Goal: Complete application form: Complete application form

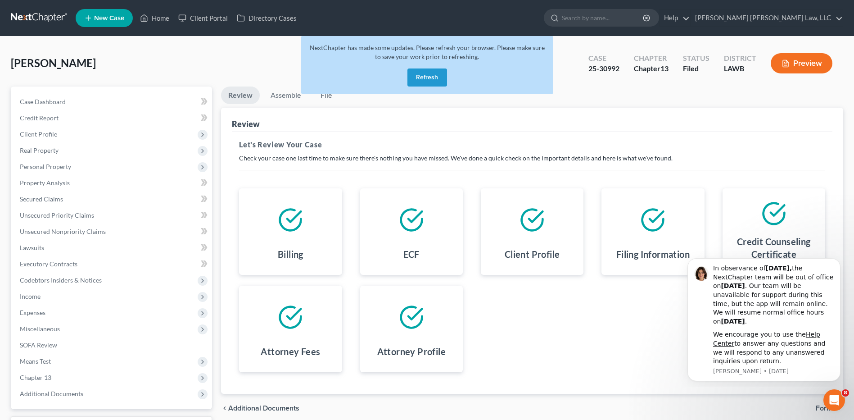
click at [434, 78] on button "Refresh" at bounding box center [428, 77] width 40 height 18
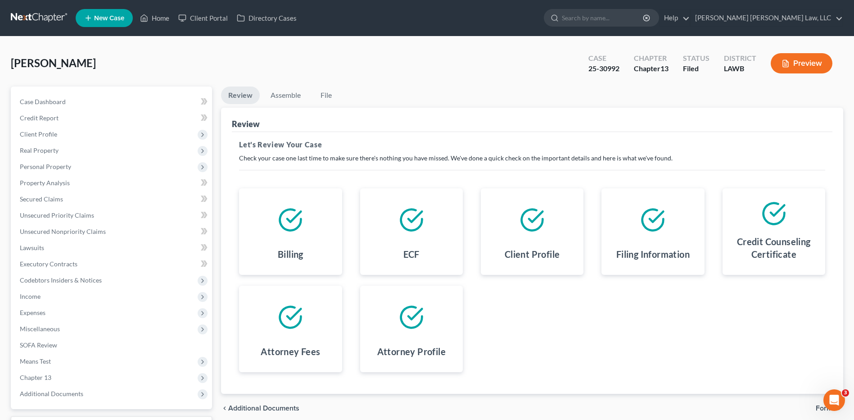
click at [24, 18] on link at bounding box center [40, 18] width 58 height 16
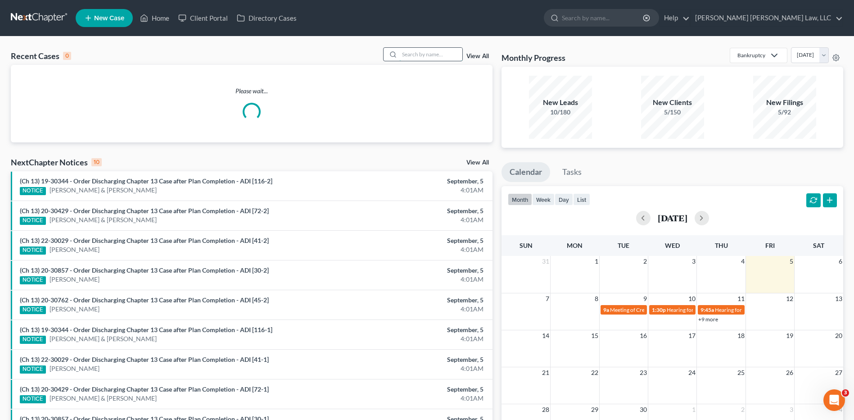
click at [416, 52] on input "search" at bounding box center [430, 54] width 63 height 13
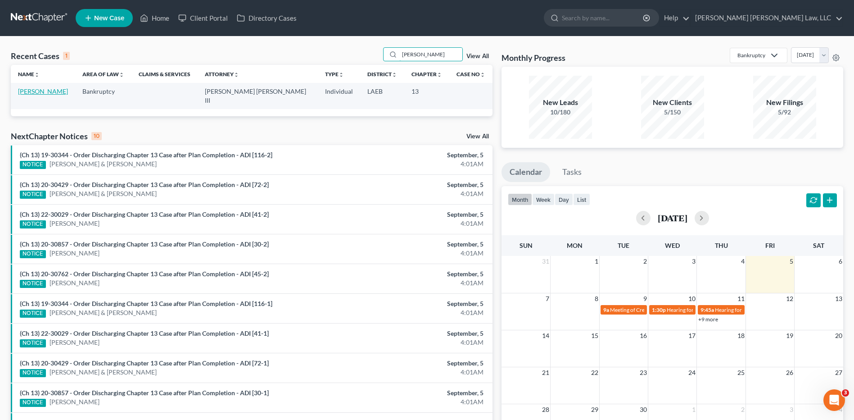
type input "mcclellan"
click at [50, 91] on link "McClellan, Doris" at bounding box center [43, 91] width 50 height 8
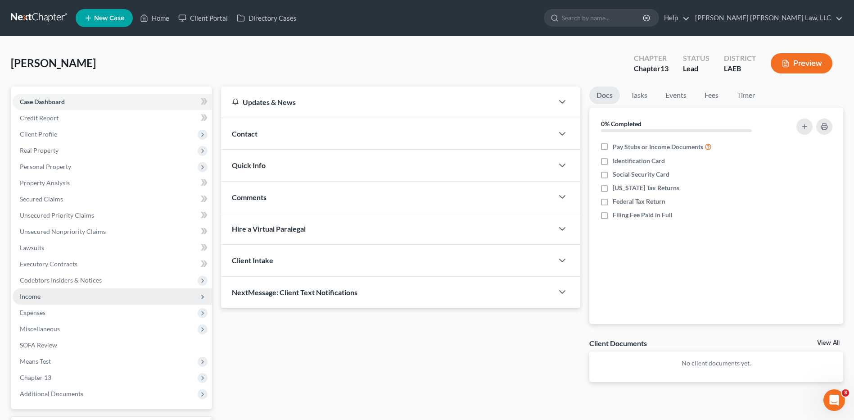
click at [42, 299] on span "Income" at bounding box center [112, 296] width 199 height 16
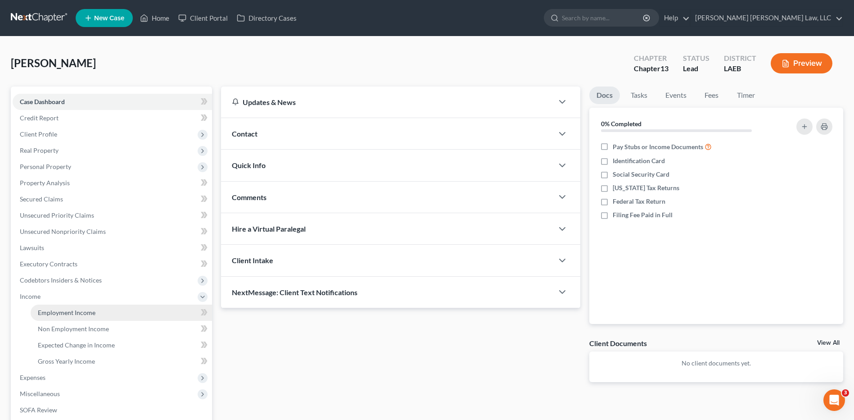
click at [54, 311] on span "Employment Income" at bounding box center [67, 312] width 58 height 8
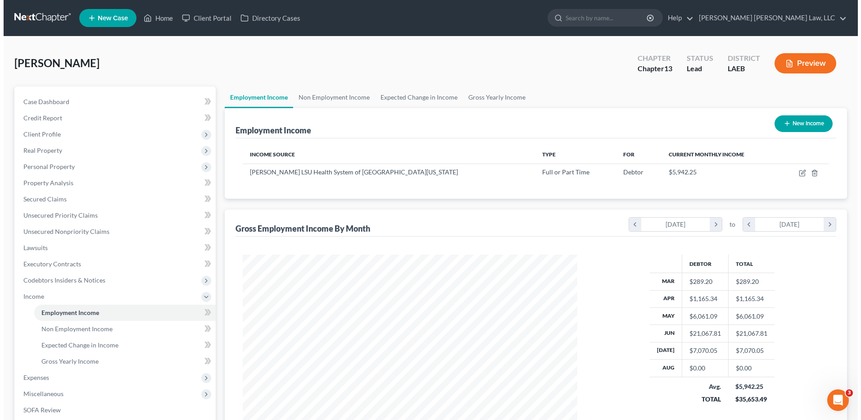
scroll to position [167, 352]
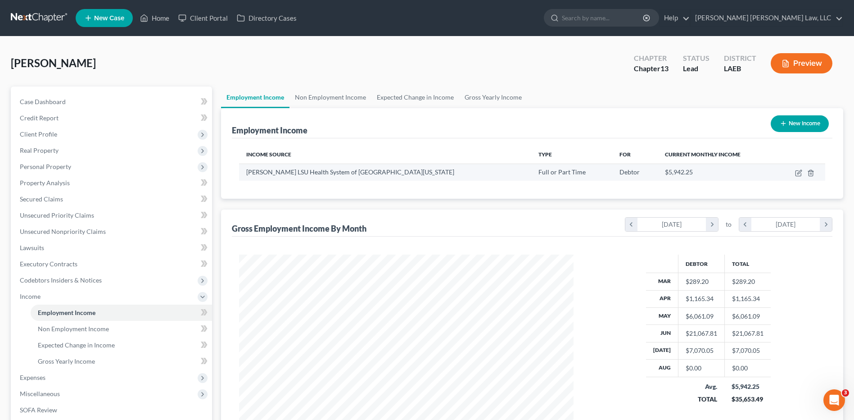
click at [798, 168] on td at bounding box center [800, 171] width 49 height 17
click at [800, 173] on icon "button" at bounding box center [799, 172] width 4 height 4
select select "0"
select select "19"
select select "2"
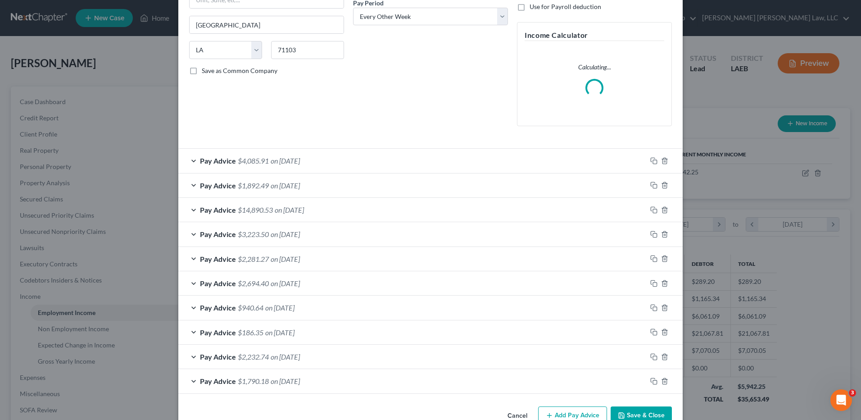
scroll to position [168, 0]
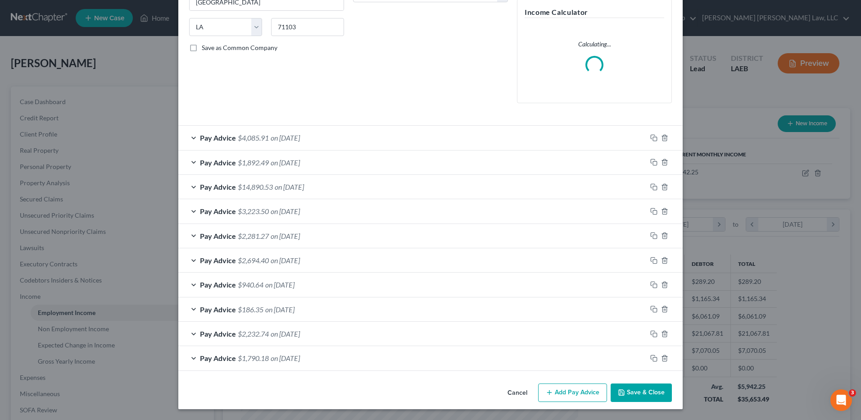
click at [571, 386] on button "Add Pay Advice" at bounding box center [572, 392] width 69 height 19
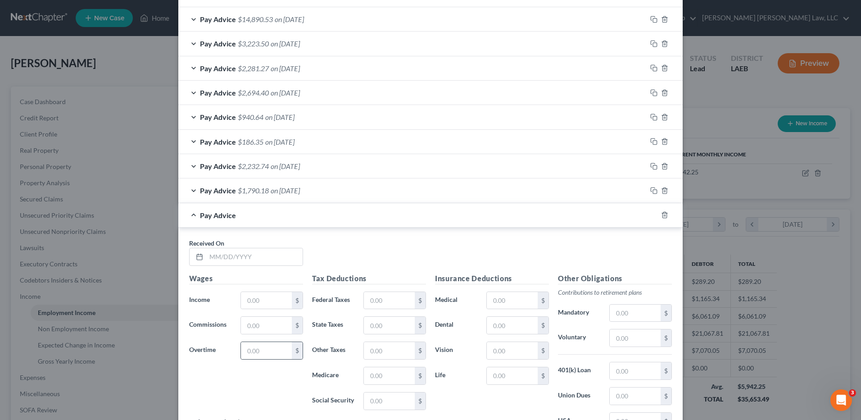
scroll to position [393, 0]
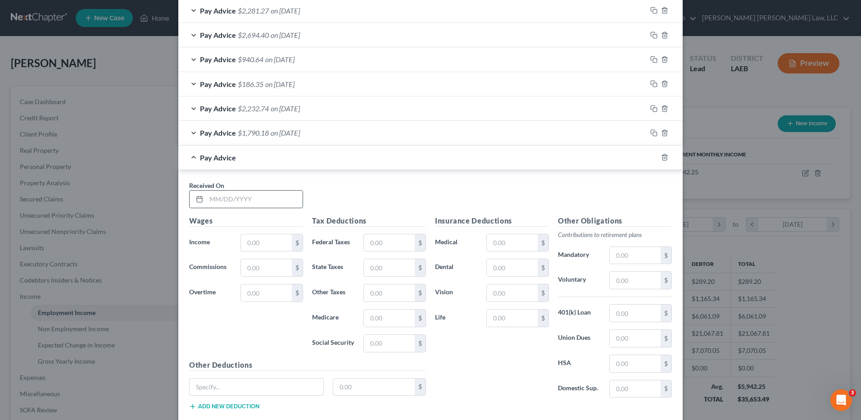
click at [228, 202] on input "text" at bounding box center [254, 198] width 96 height 17
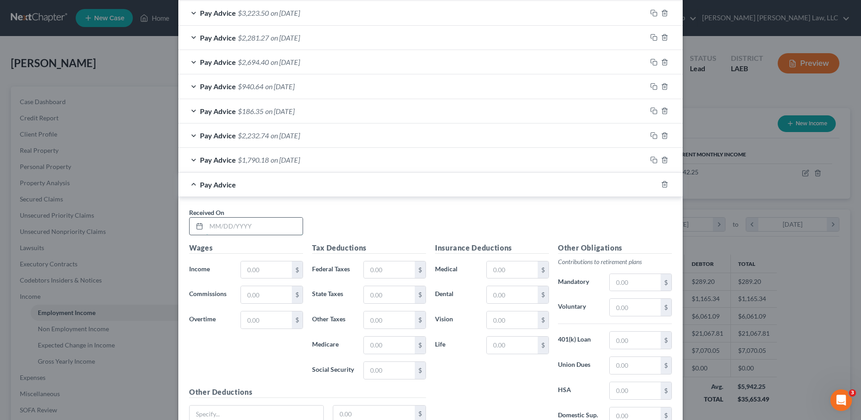
scroll to position [420, 0]
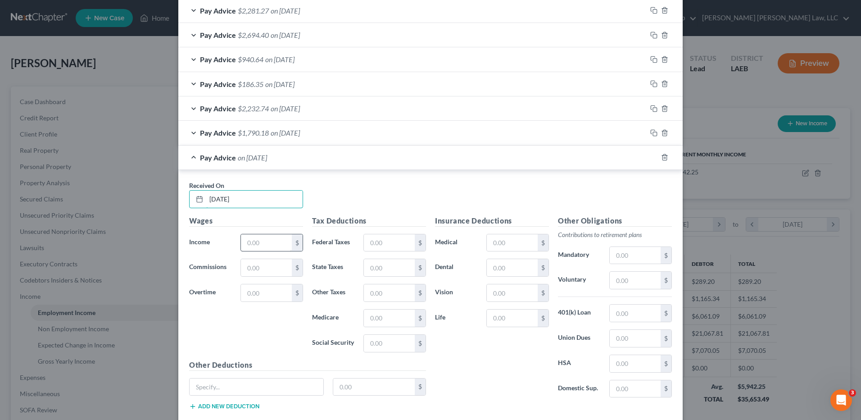
type input "08/01/2025"
click at [261, 245] on input "text" at bounding box center [266, 242] width 51 height 17
type input "2,690.18"
click at [384, 267] on input "text" at bounding box center [389, 267] width 51 height 17
type input "78.44"
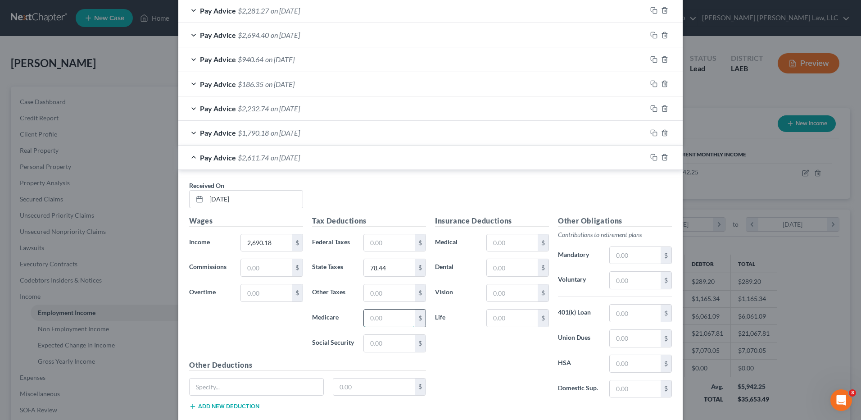
click at [367, 316] on input "text" at bounding box center [389, 317] width 51 height 17
type input "37.97"
click at [367, 341] on input "text" at bounding box center [389, 343] width 51 height 17
type input "162.38"
click at [625, 253] on input "text" at bounding box center [635, 255] width 51 height 17
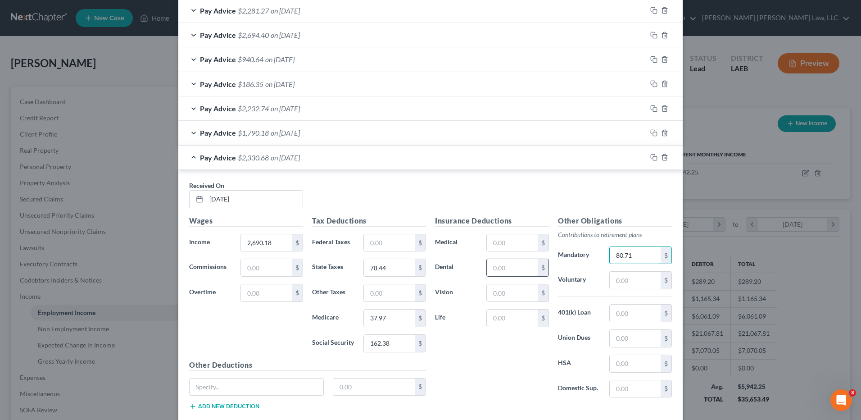
type input "80.71"
click at [503, 275] on input "text" at bounding box center [512, 267] width 51 height 17
type input "7.30"
click at [492, 247] on input "text" at bounding box center [512, 242] width 51 height 17
type input "61.00"
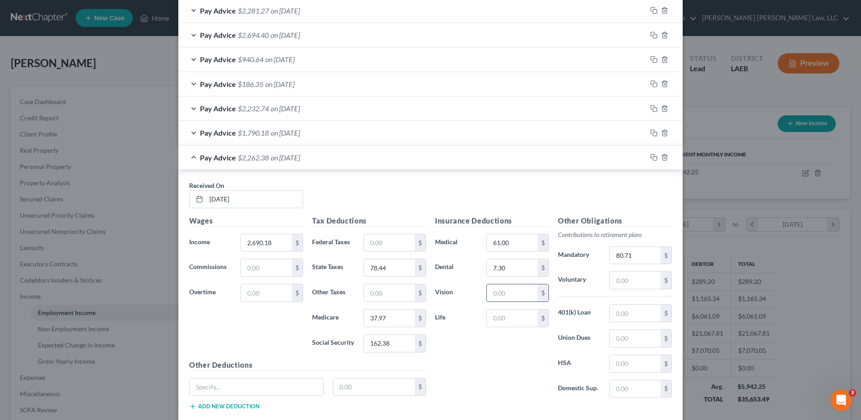
click at [504, 287] on input "text" at bounding box center [512, 292] width 51 height 17
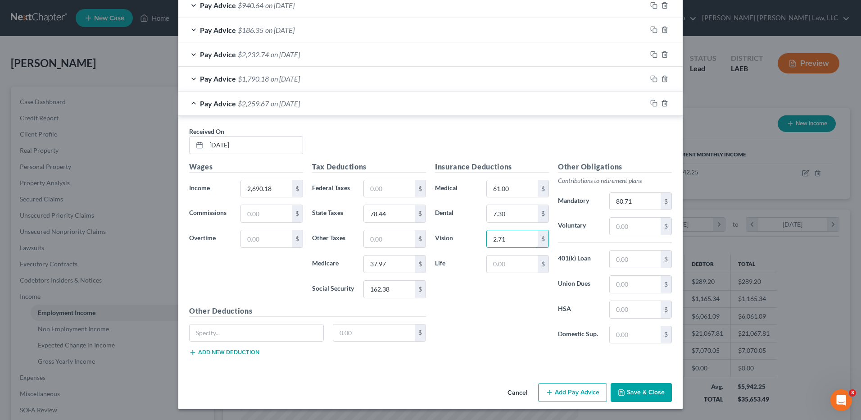
type input "2.71"
click at [564, 393] on button "Add Pay Advice" at bounding box center [572, 392] width 69 height 19
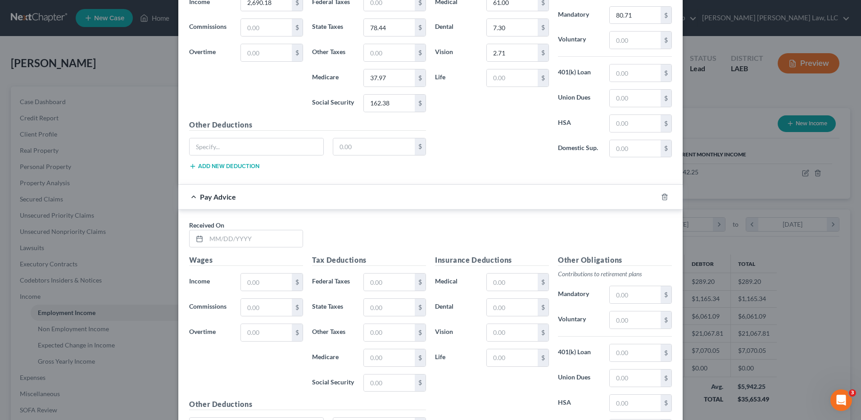
scroll to position [744, 0]
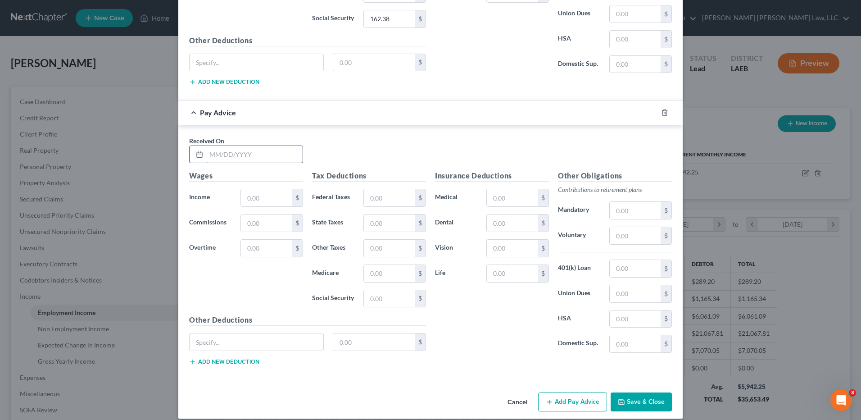
click at [249, 157] on input "text" at bounding box center [254, 154] width 96 height 17
type input "08/15/2025"
click at [260, 202] on input "text" at bounding box center [266, 197] width 51 height 17
type input "2,283.62"
click at [385, 222] on input "text" at bounding box center [389, 222] width 51 height 17
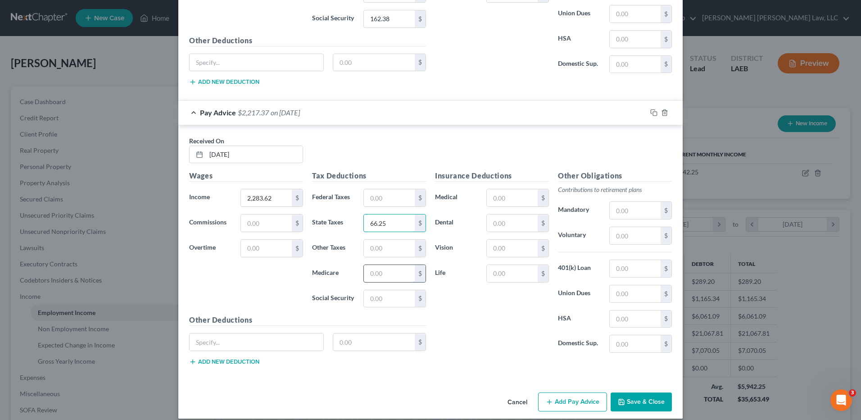
type input "66.25"
click at [373, 276] on input "text" at bounding box center [389, 273] width 51 height 17
type input "32.09"
click at [369, 296] on input "text" at bounding box center [389, 298] width 51 height 17
type input "137.19"
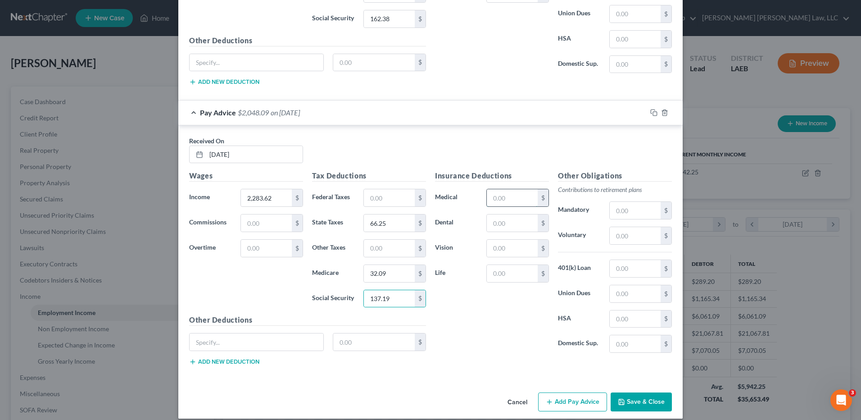
click at [496, 200] on input "text" at bounding box center [512, 197] width 51 height 17
type input "61.00"
click at [508, 244] on input "text" at bounding box center [512, 248] width 51 height 17
type input "2.71"
click at [513, 280] on input "text" at bounding box center [512, 273] width 51 height 17
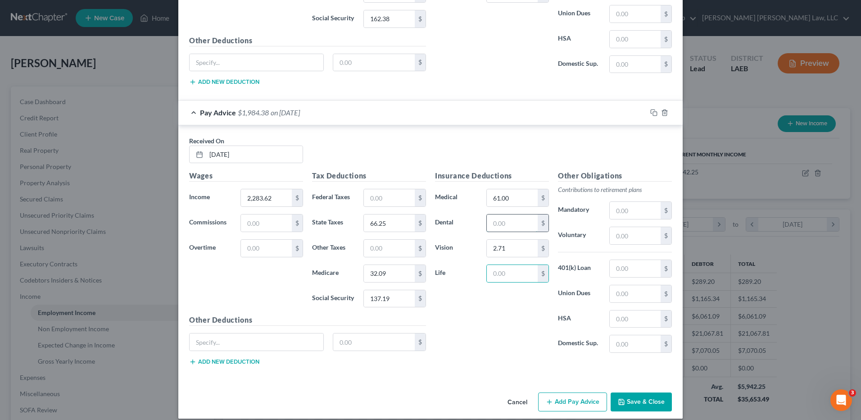
click at [524, 217] on input "text" at bounding box center [512, 222] width 51 height 17
type input "7.30"
click at [648, 213] on input "text" at bounding box center [635, 210] width 51 height 17
type input "68.51"
click at [562, 399] on button "Add Pay Advice" at bounding box center [572, 401] width 69 height 19
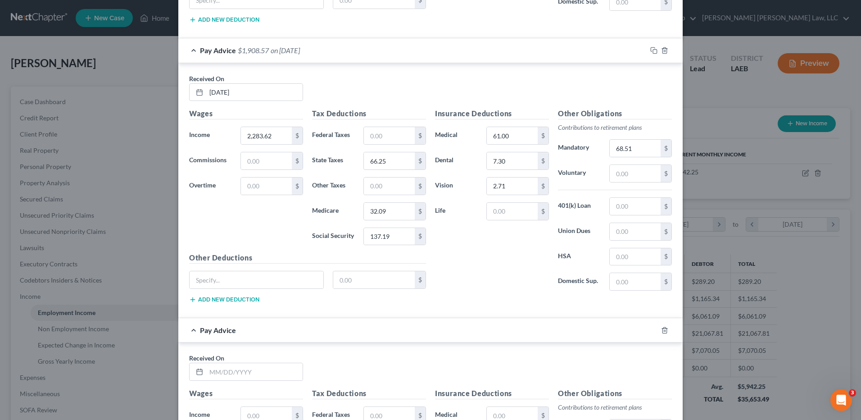
scroll to position [924, 0]
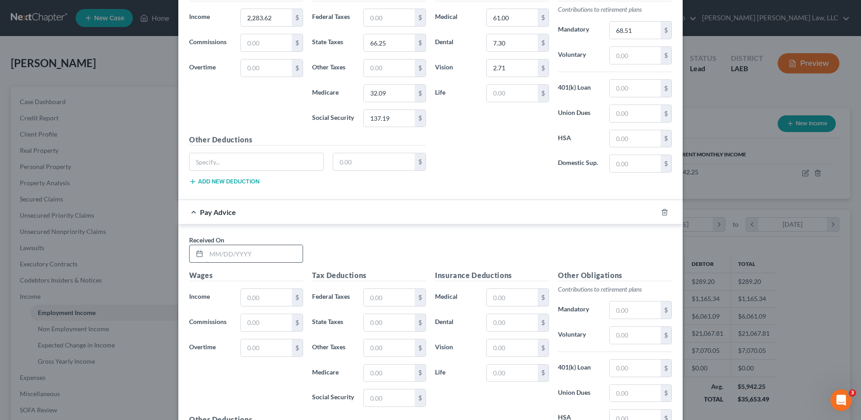
click at [223, 254] on input "text" at bounding box center [254, 253] width 96 height 17
click at [256, 296] on input "text" at bounding box center [266, 297] width 51 height 17
drag, startPoint x: 245, startPoint y: 254, endPoint x: 198, endPoint y: 263, distance: 48.6
click at [198, 263] on div "Received On * 2464.527" at bounding box center [431, 252] width 492 height 35
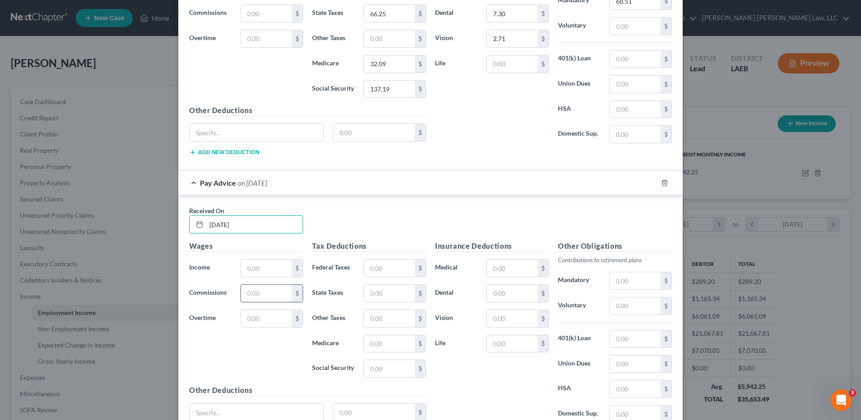
scroll to position [969, 0]
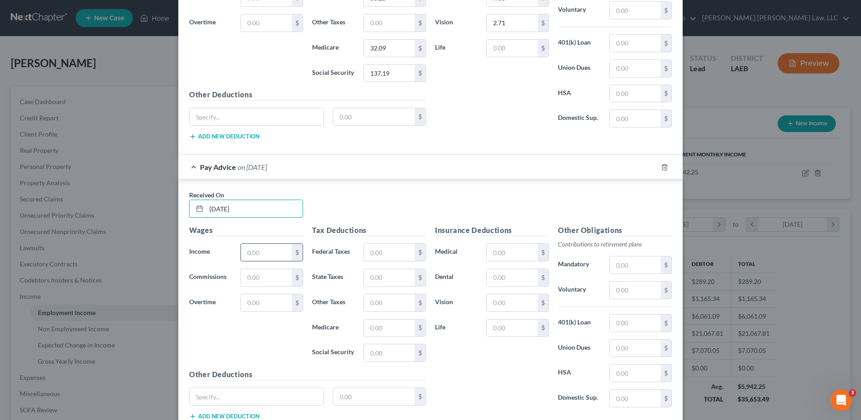
type input "08/29/2025"
click at [251, 254] on input "text" at bounding box center [266, 252] width 51 height 17
type input "2,464.57"
click at [381, 272] on input "text" at bounding box center [389, 277] width 51 height 17
type input "71.68"
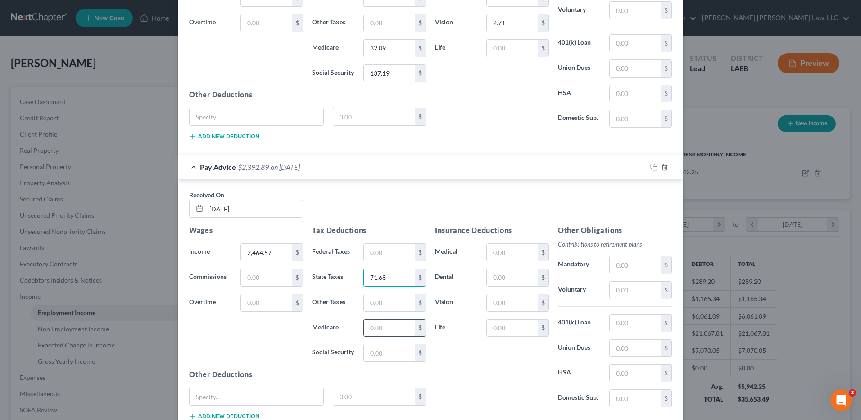
click at [382, 329] on input "text" at bounding box center [389, 327] width 51 height 17
type input "34.70"
click at [371, 362] on div "$" at bounding box center [394, 353] width 63 height 18
click at [367, 354] on input "text" at bounding box center [389, 352] width 51 height 17
type input "148.40"
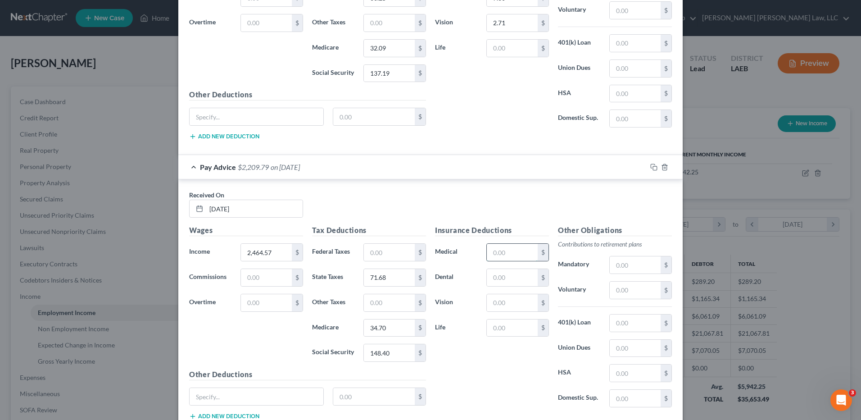
click at [512, 249] on input "text" at bounding box center [512, 252] width 51 height 17
type input "61.00"
click at [518, 278] on input "text" at bounding box center [512, 277] width 51 height 17
type input "7.30"
click at [512, 303] on input "text" at bounding box center [512, 302] width 51 height 17
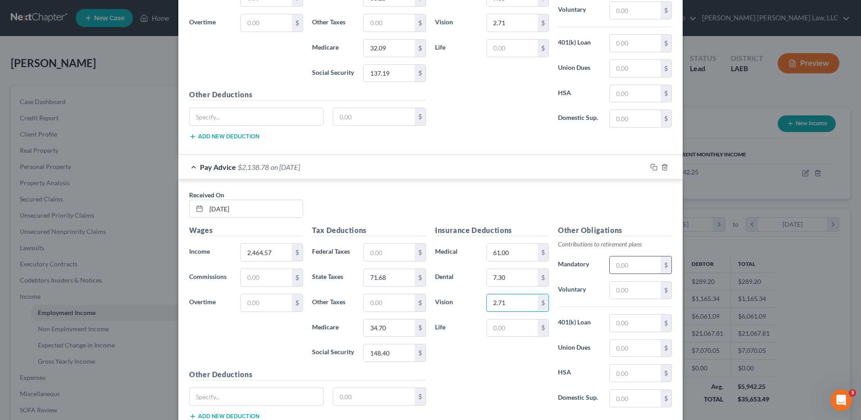
type input "2.71"
click at [625, 270] on input "text" at bounding box center [635, 264] width 51 height 17
type input "73.94"
click at [362, 390] on input "text" at bounding box center [374, 396] width 82 height 17
type input "1,036.32"
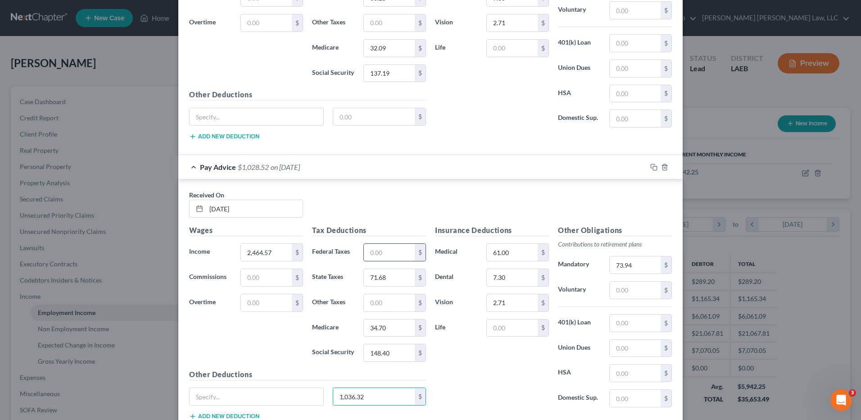
click at [376, 252] on input "text" at bounding box center [389, 252] width 51 height 17
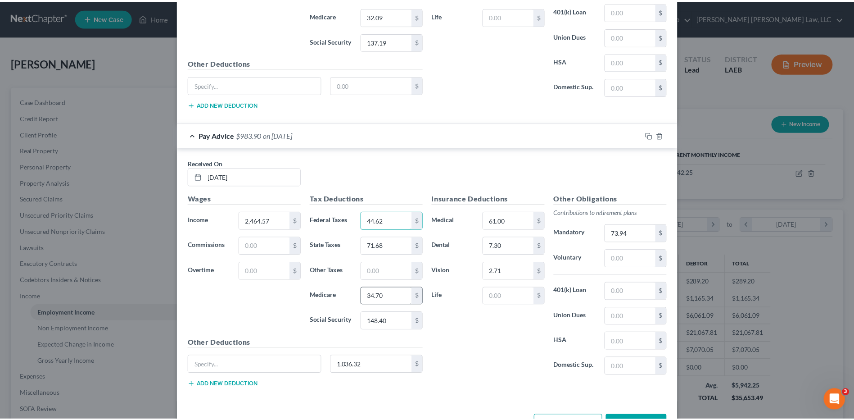
scroll to position [1033, 0]
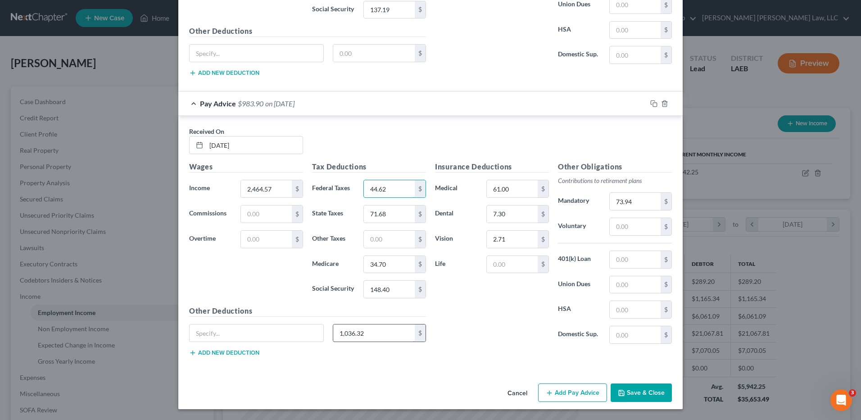
type input "44.62"
click at [631, 390] on button "Save & Close" at bounding box center [641, 392] width 61 height 19
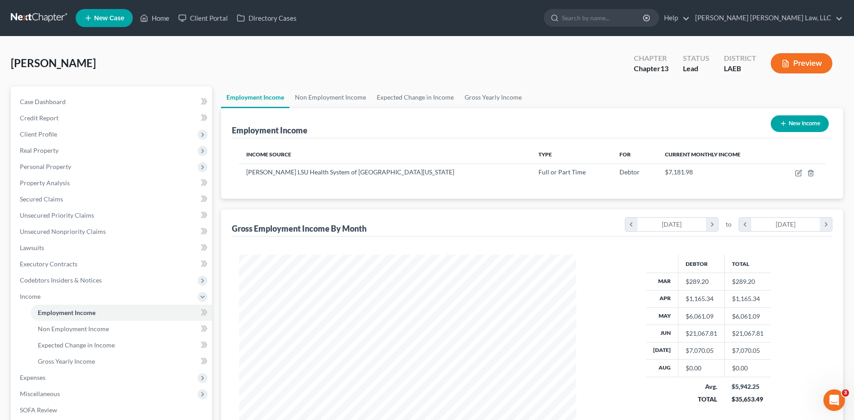
scroll to position [450120, 449934]
click at [72, 357] on span "Gross Yearly Income" at bounding box center [66, 361] width 57 height 8
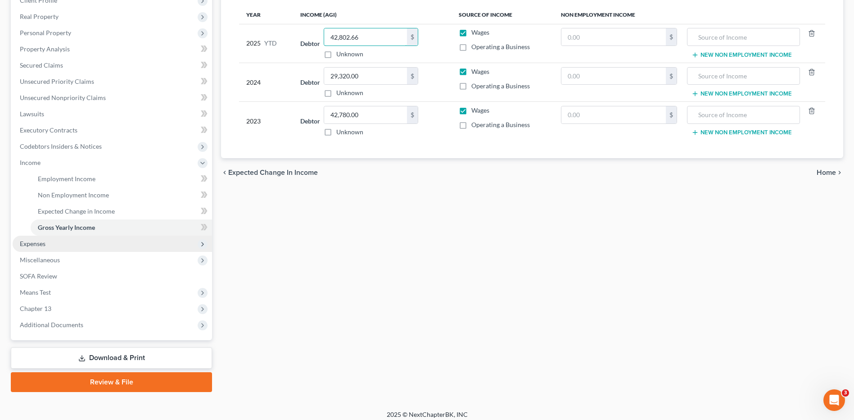
scroll to position [135, 0]
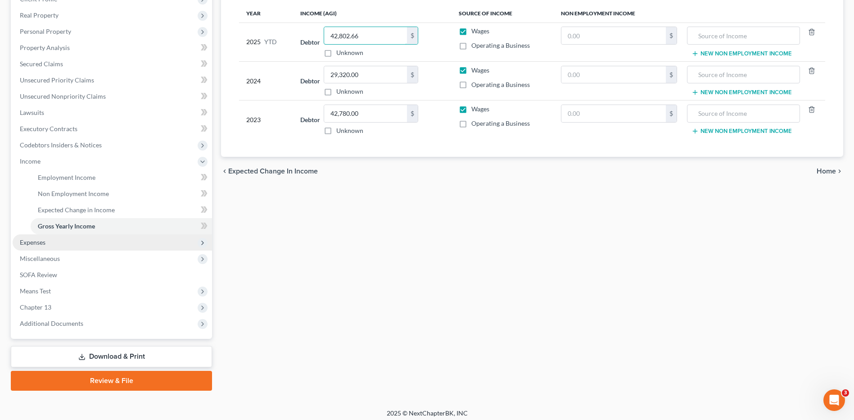
type input "42,802.66"
click at [30, 244] on span "Expenses" at bounding box center [33, 242] width 26 height 8
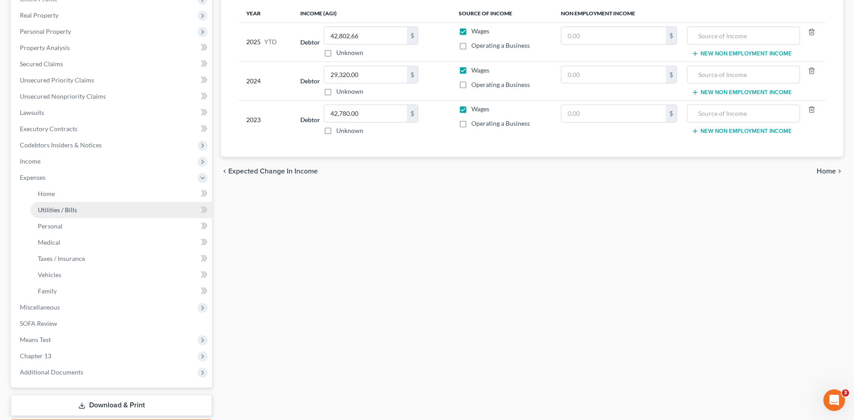
click at [45, 208] on span "Utilities / Bills" at bounding box center [57, 210] width 39 height 8
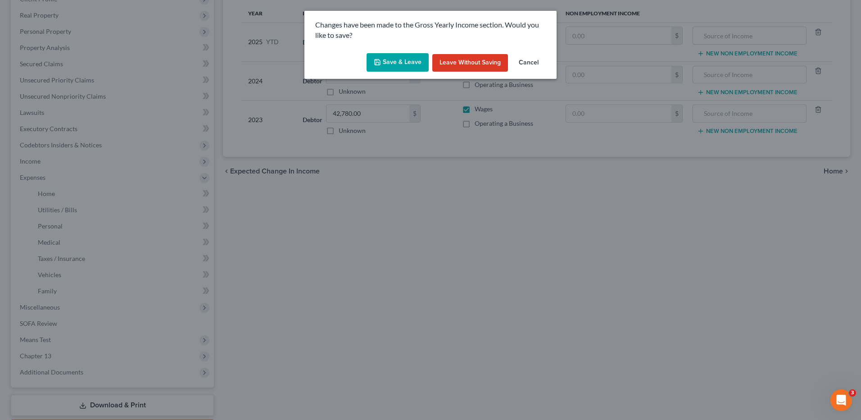
click at [386, 60] on button "Save & Leave" at bounding box center [398, 62] width 62 height 19
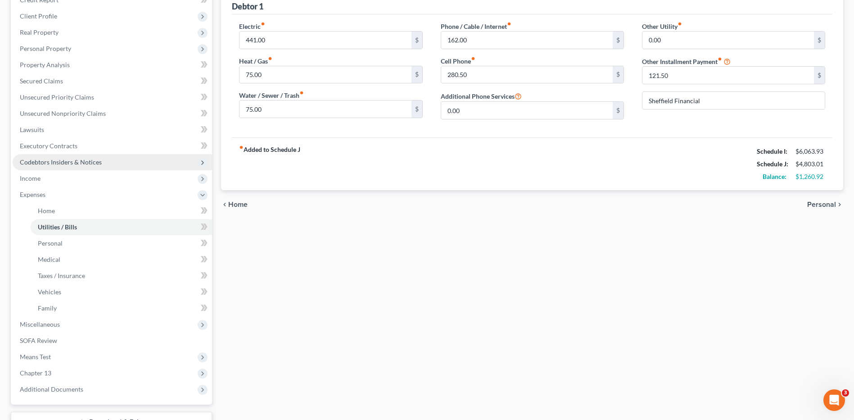
scroll to position [189, 0]
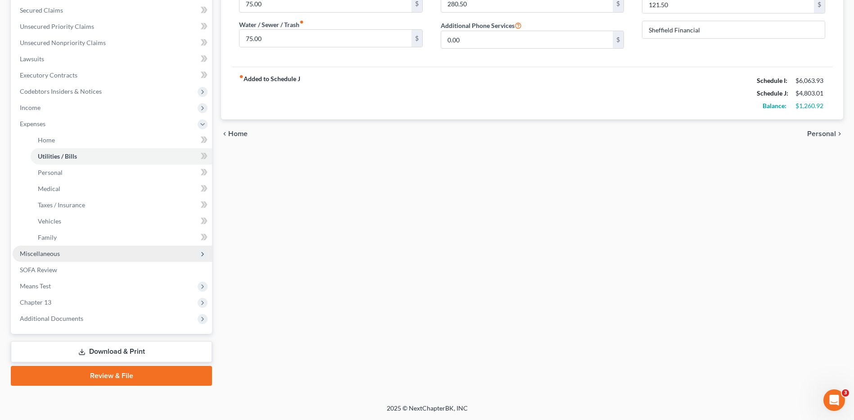
click at [30, 250] on span "Miscellaneous" at bounding box center [40, 253] width 40 height 8
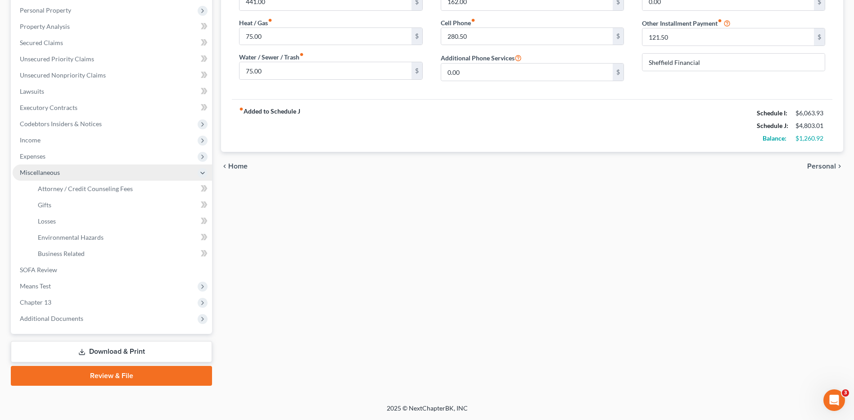
scroll to position [156, 0]
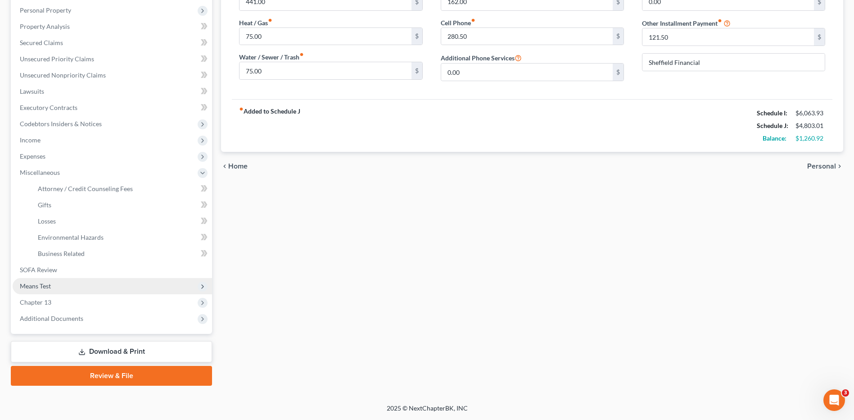
click at [36, 288] on span "Means Test" at bounding box center [35, 286] width 31 height 8
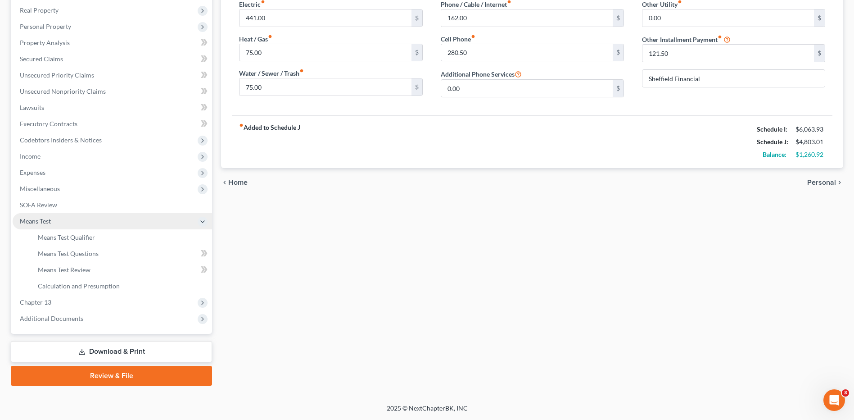
scroll to position [140, 0]
click at [60, 240] on span "Means Test Qualifier" at bounding box center [66, 237] width 57 height 8
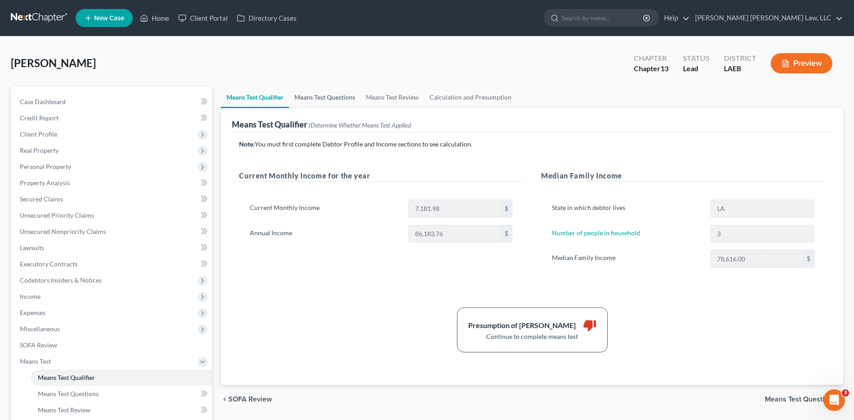
click at [304, 97] on link "Means Test Questions" at bounding box center [325, 97] width 72 height 22
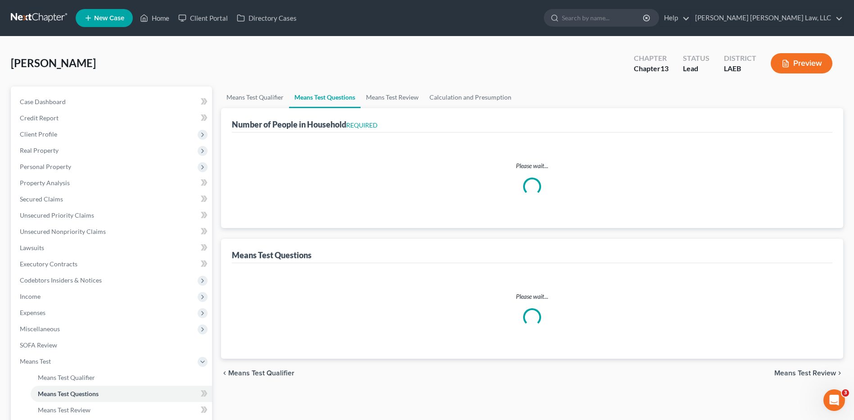
select select "1"
select select "60"
select select "1"
select select "60"
select select "3"
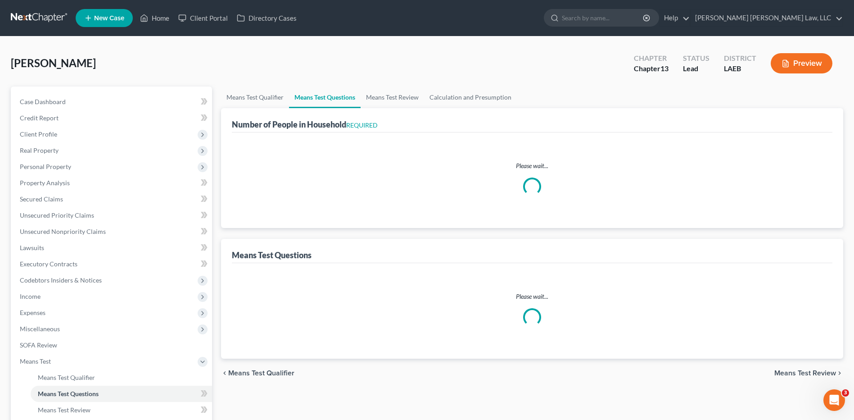
select select "3"
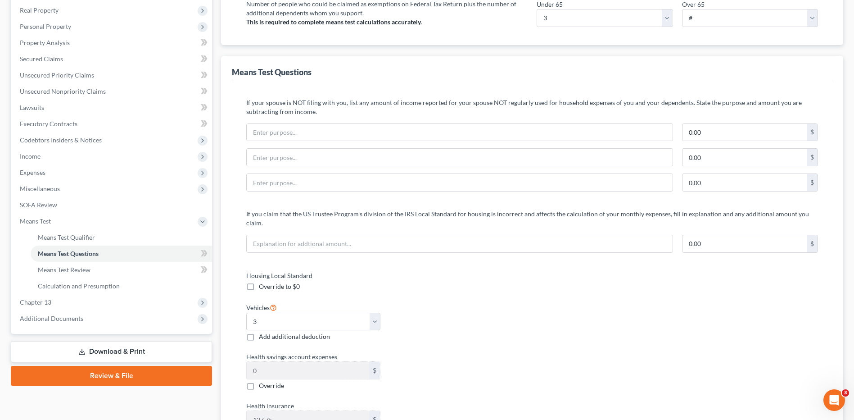
scroll to position [135, 0]
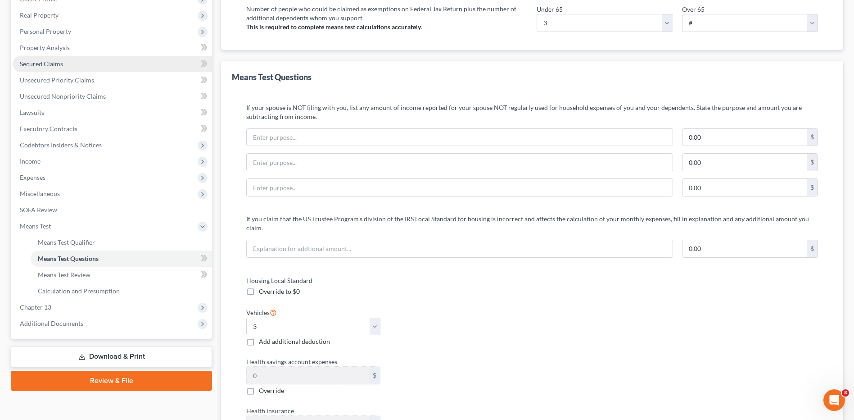
click at [43, 68] on link "Secured Claims" at bounding box center [112, 64] width 199 height 16
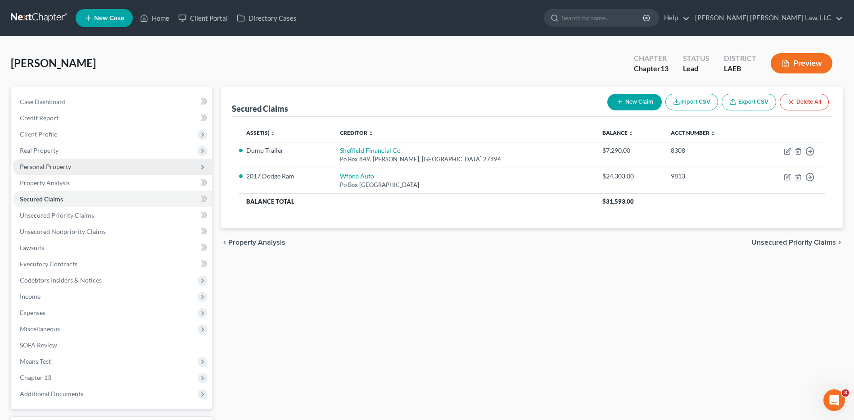
click at [43, 169] on span "Personal Property" at bounding box center [45, 167] width 51 height 8
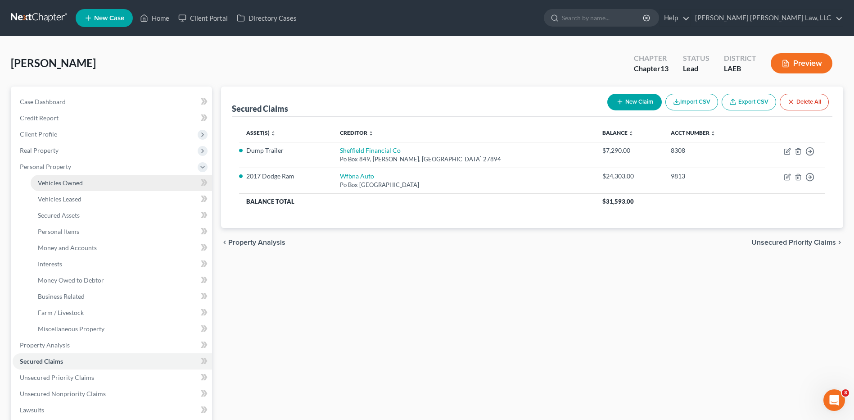
click at [54, 186] on span "Vehicles Owned" at bounding box center [60, 183] width 45 height 8
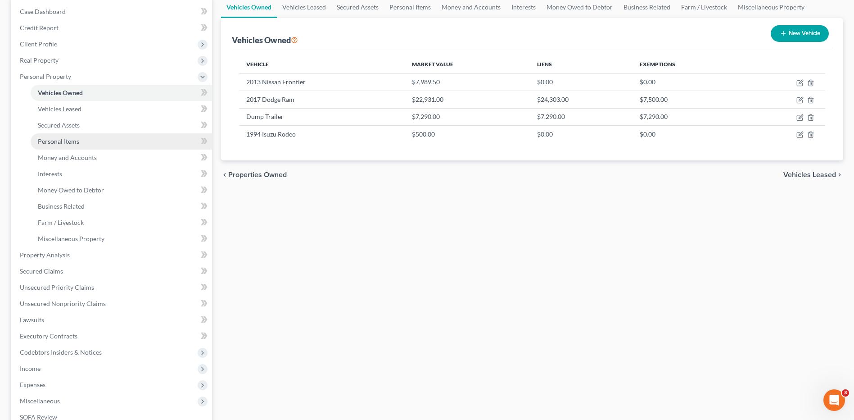
scroll to position [180, 0]
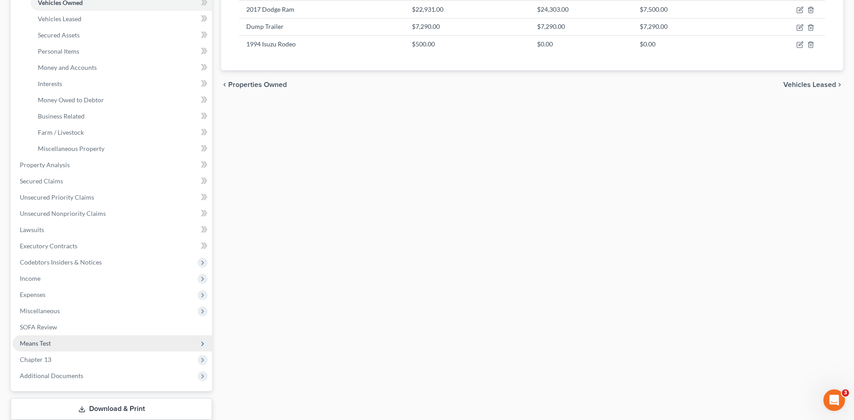
click at [49, 342] on span "Means Test" at bounding box center [35, 343] width 31 height 8
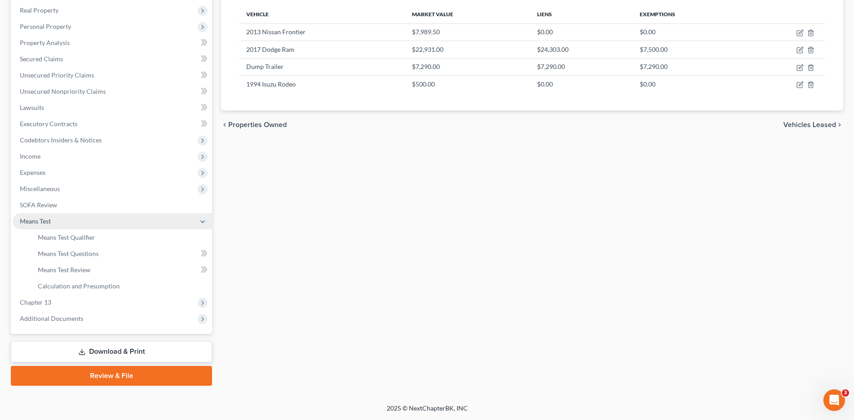
scroll to position [140, 0]
click at [50, 234] on span "Means Test Qualifier" at bounding box center [66, 237] width 57 height 8
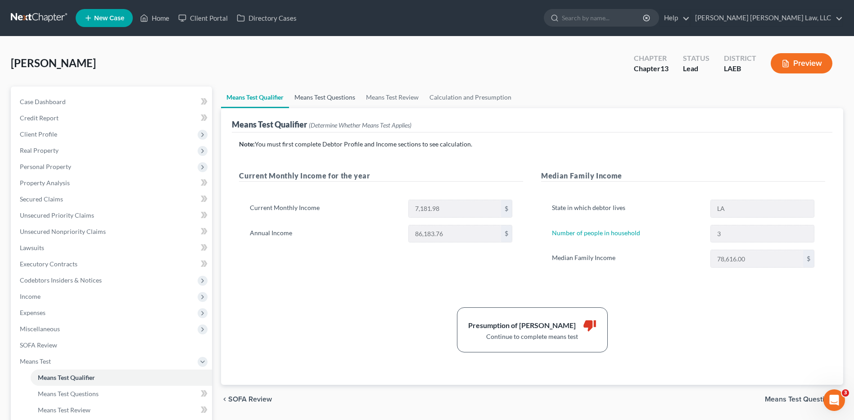
click at [325, 96] on link "Means Test Questions" at bounding box center [325, 97] width 72 height 22
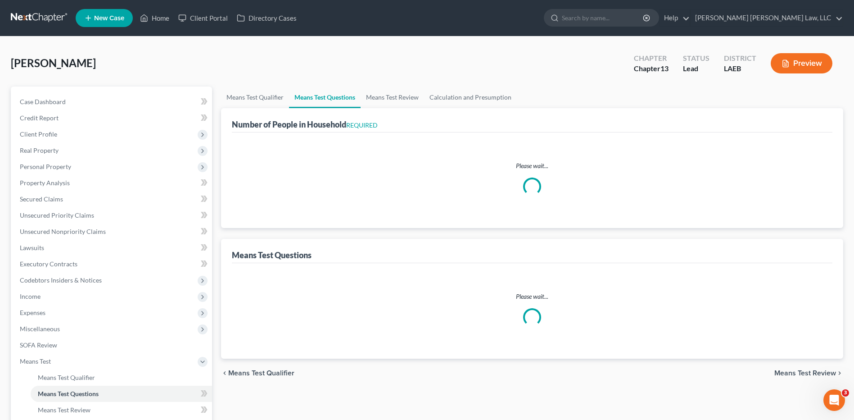
select select "1"
select select "60"
select select "1"
select select "60"
select select "3"
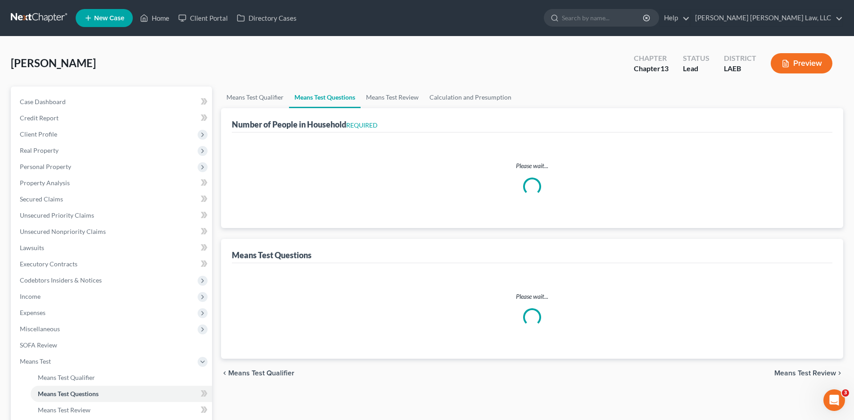
select select "3"
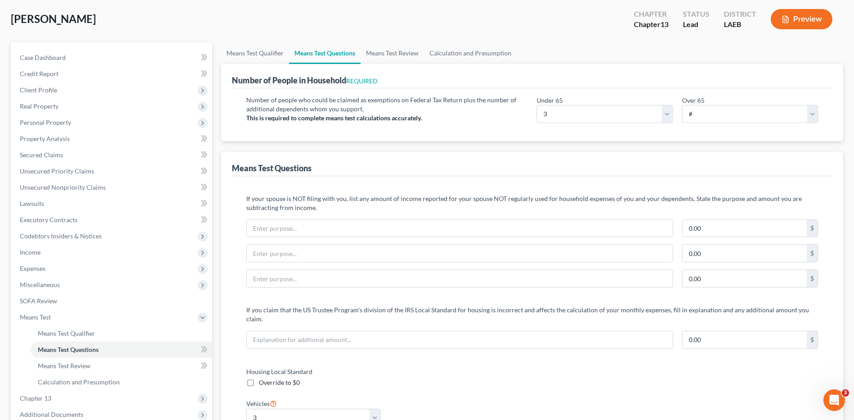
scroll to position [180, 0]
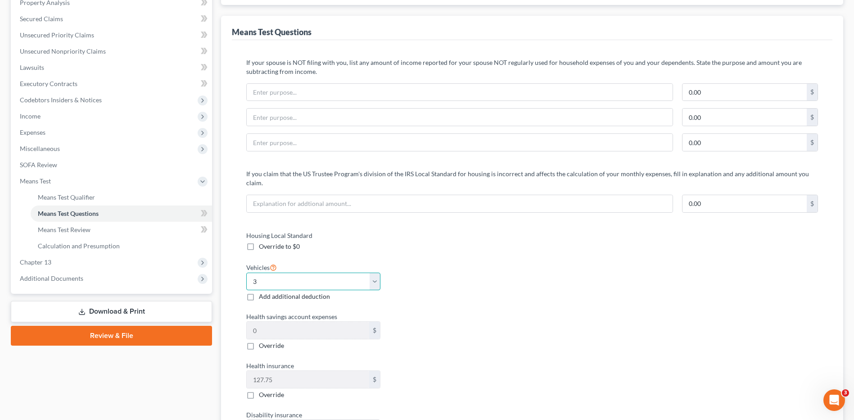
click at [376, 272] on select "Select 0 1 2 3 4 5" at bounding box center [313, 281] width 134 height 18
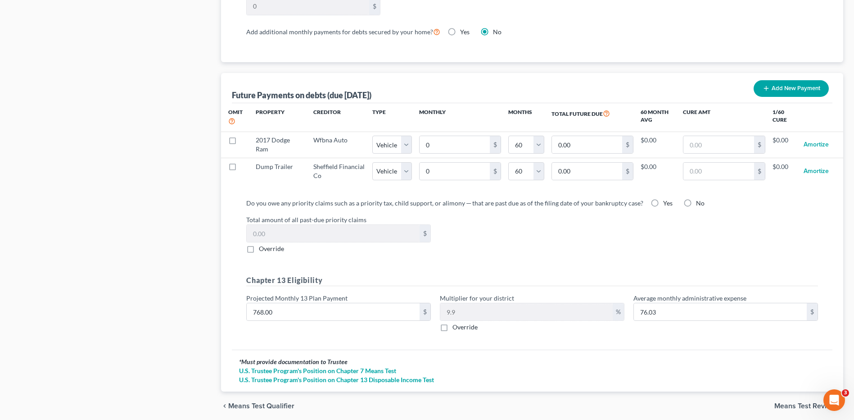
scroll to position [856, 0]
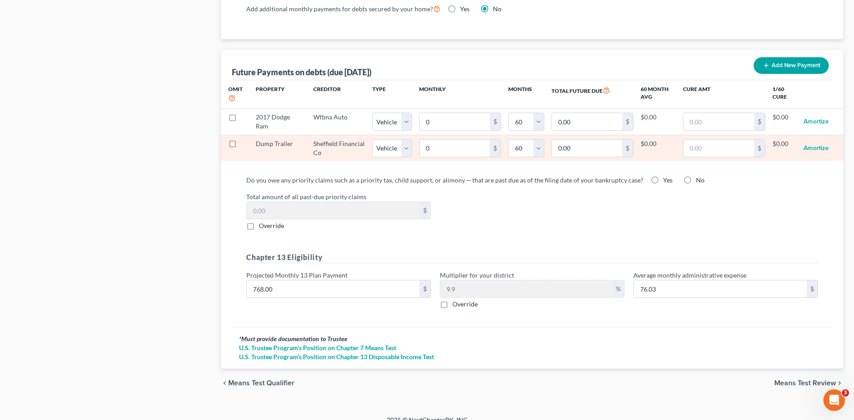
click at [241, 146] on label at bounding box center [241, 146] width 0 height 0
click at [245, 139] on input "checkbox" at bounding box center [248, 142] width 6 height 6
checkbox input "true"
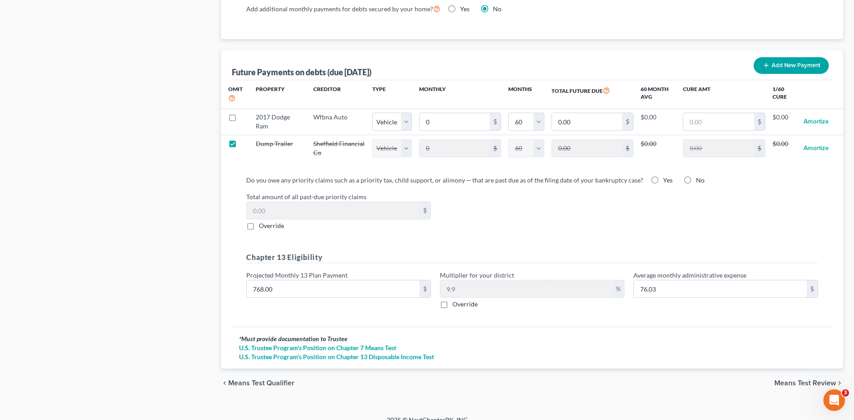
select select "1"
select select "60"
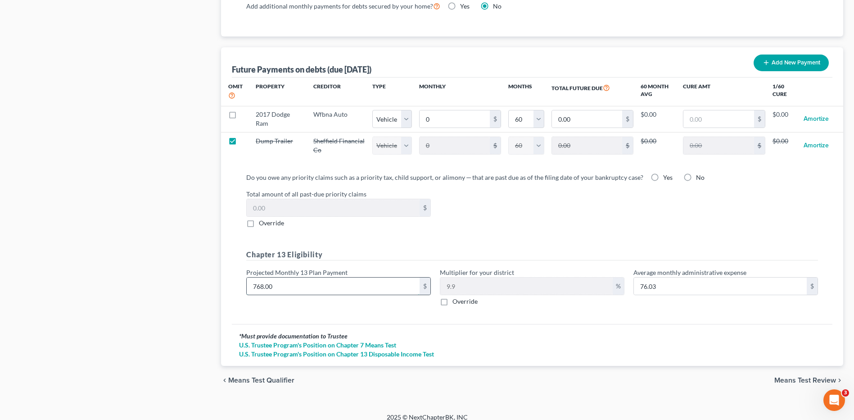
click at [282, 282] on input "768.00" at bounding box center [333, 285] width 173 height 17
type input "9"
type input "0.89"
type input "90"
type input "8.91"
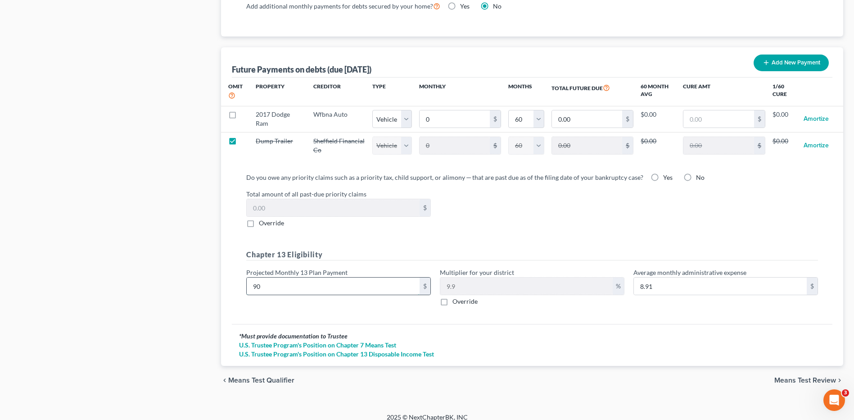
type input "900"
type input "89.10"
type input "900.00"
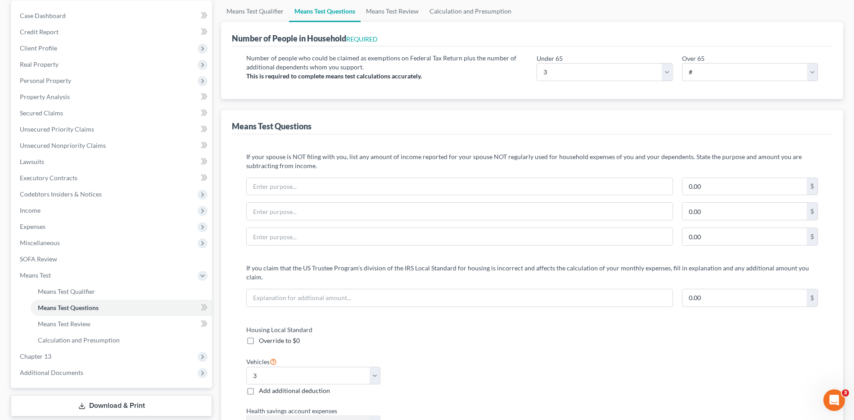
scroll to position [0, 0]
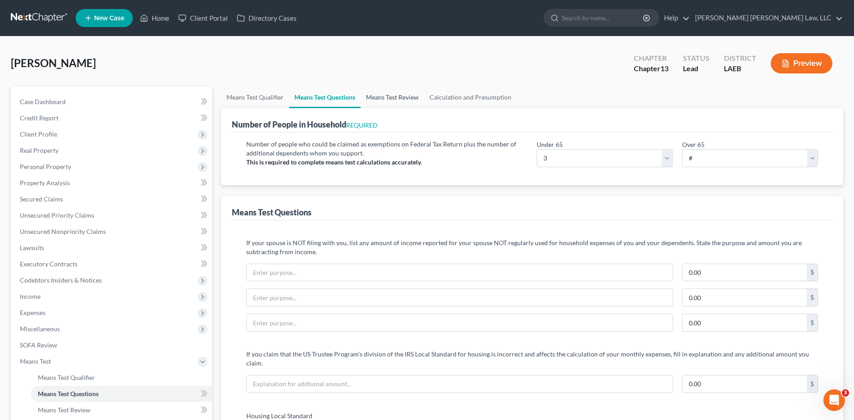
click at [390, 96] on link "Means Test Review" at bounding box center [392, 97] width 63 height 22
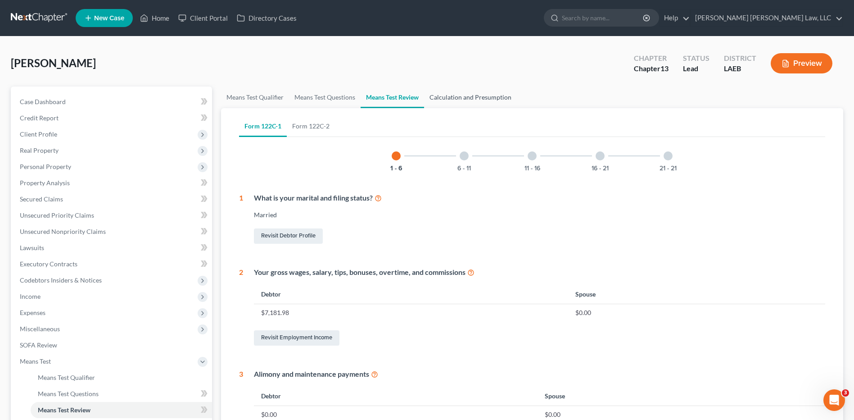
click at [451, 93] on link "Calculation and Presumption" at bounding box center [470, 97] width 93 height 22
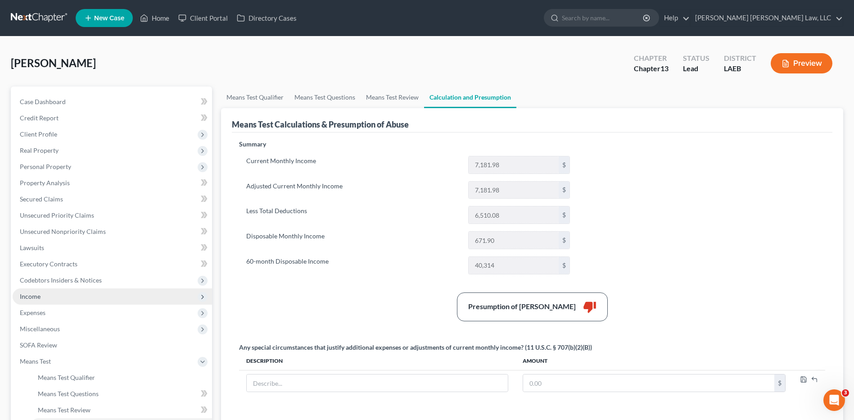
click at [36, 297] on span "Income" at bounding box center [30, 296] width 21 height 8
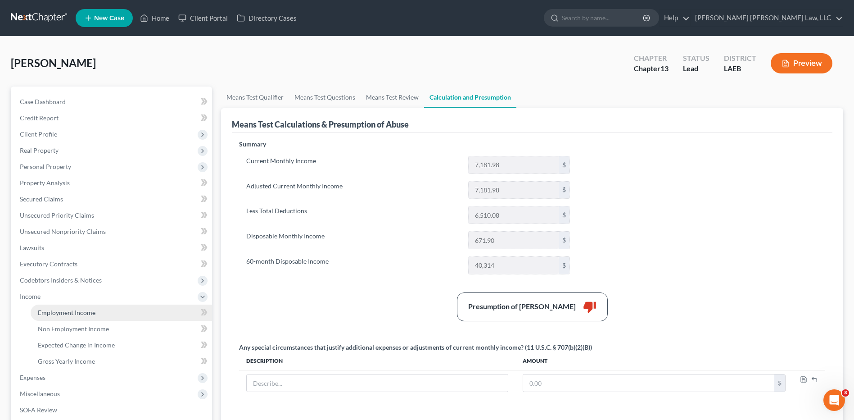
click at [54, 314] on span "Employment Income" at bounding box center [67, 312] width 58 height 8
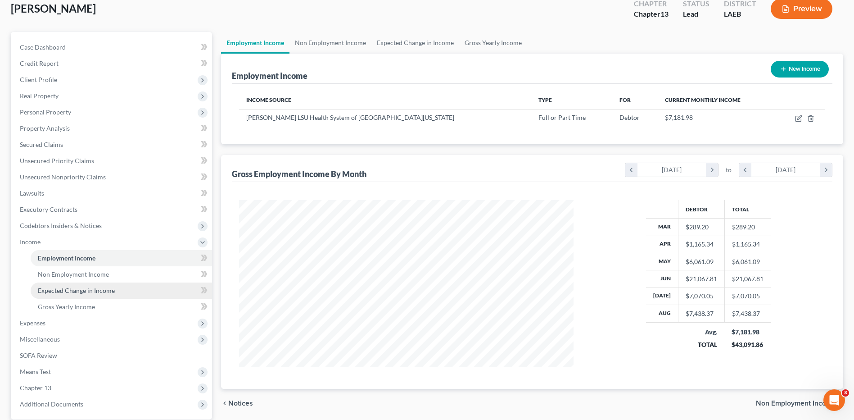
scroll to position [135, 0]
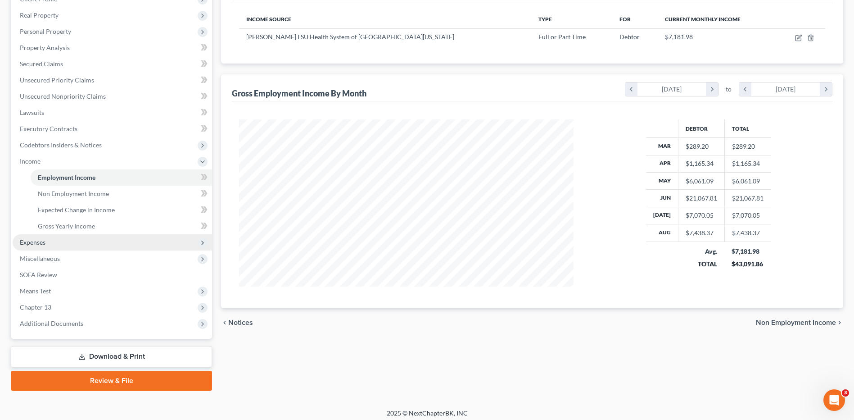
click at [32, 244] on span "Expenses" at bounding box center [33, 242] width 26 height 8
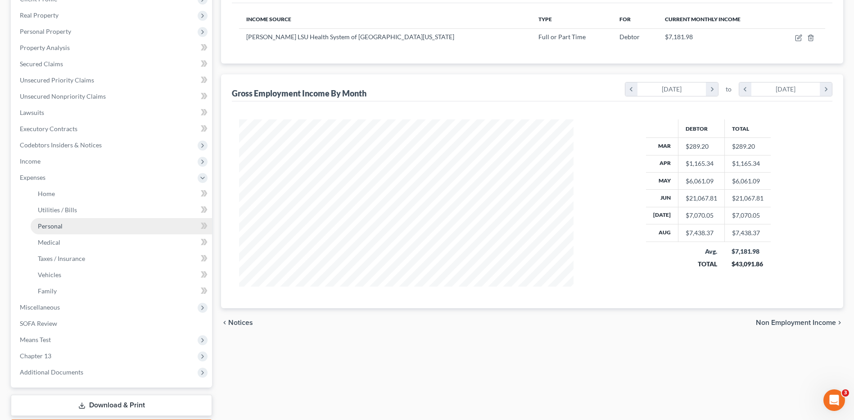
click at [54, 221] on link "Personal" at bounding box center [121, 226] width 181 height 16
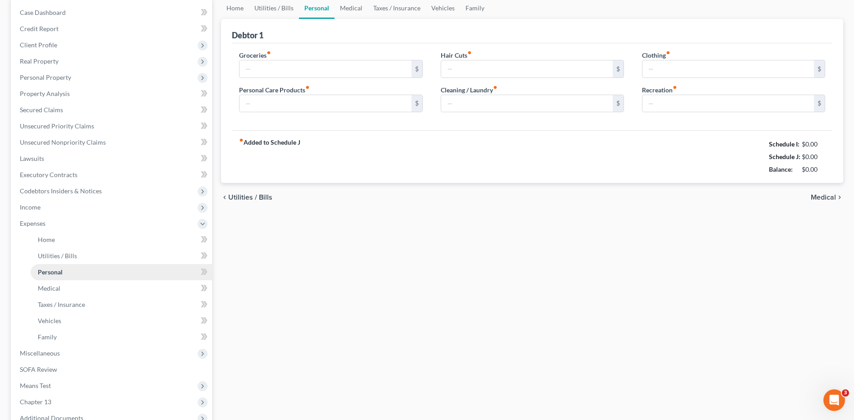
scroll to position [10, 0]
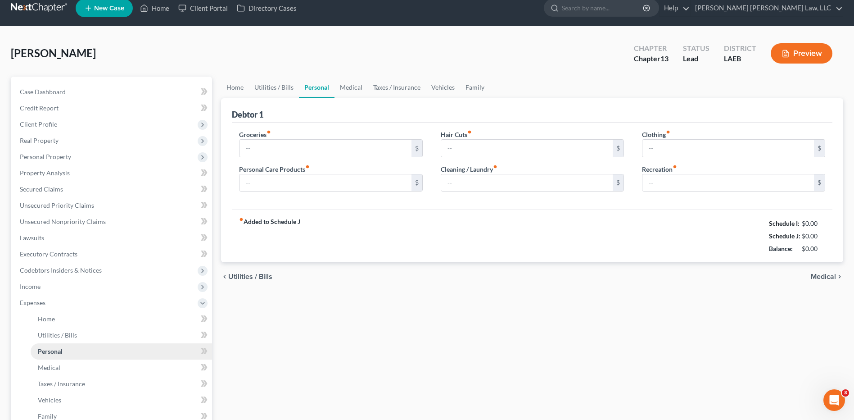
type input "1,064.00"
type input "94.00"
type input "0.00"
type input "30.00"
type input "50.00"
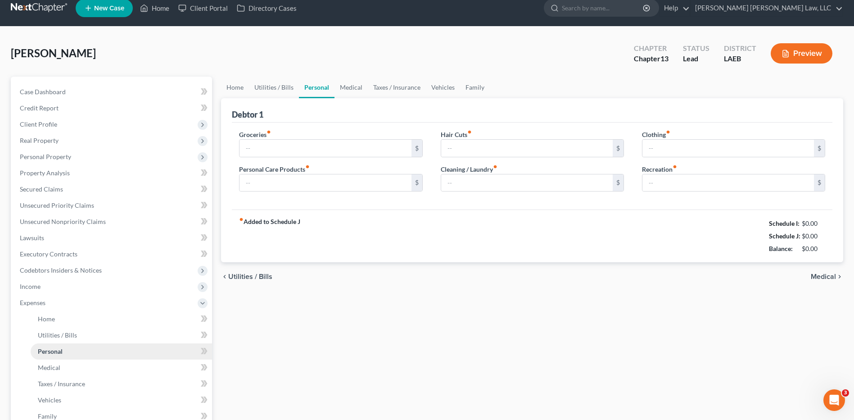
type input "0.00"
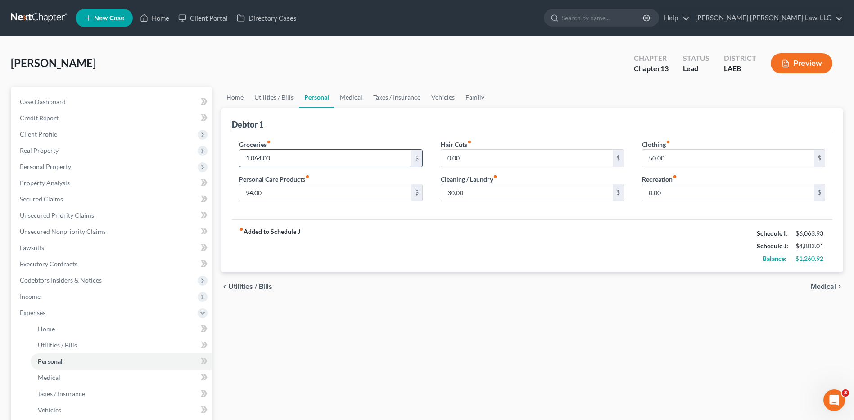
click at [276, 156] on input "1,064.00" at bounding box center [326, 157] width 172 height 17
type input "800.00"
click at [273, 191] on input "94.00" at bounding box center [326, 192] width 172 height 17
type input "84.00"
click at [447, 90] on link "Vehicles" at bounding box center [443, 97] width 34 height 22
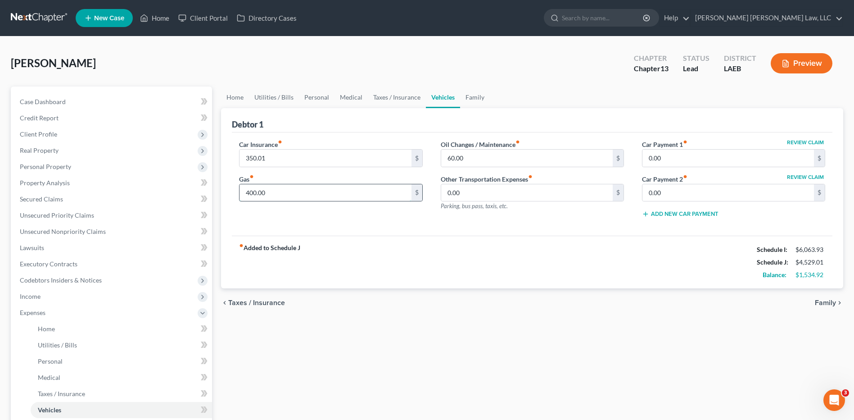
click at [284, 190] on input "400.00" at bounding box center [326, 192] width 172 height 17
type input "415.00"
click at [231, 100] on link "Home" at bounding box center [235, 97] width 28 height 22
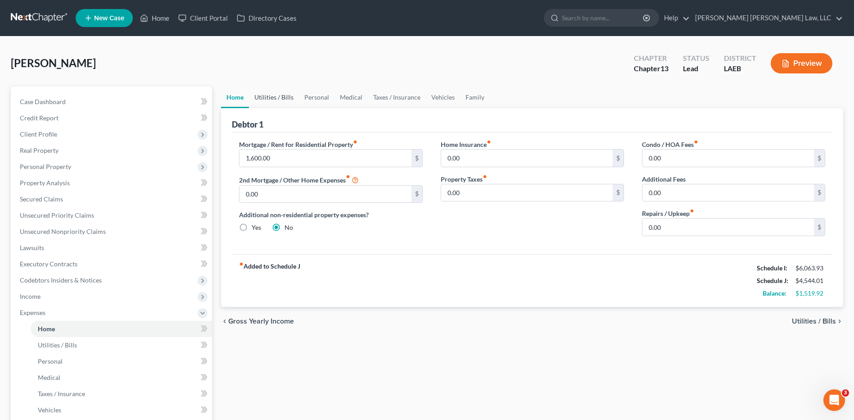
click at [263, 91] on link "Utilities / Bills" at bounding box center [274, 97] width 50 height 22
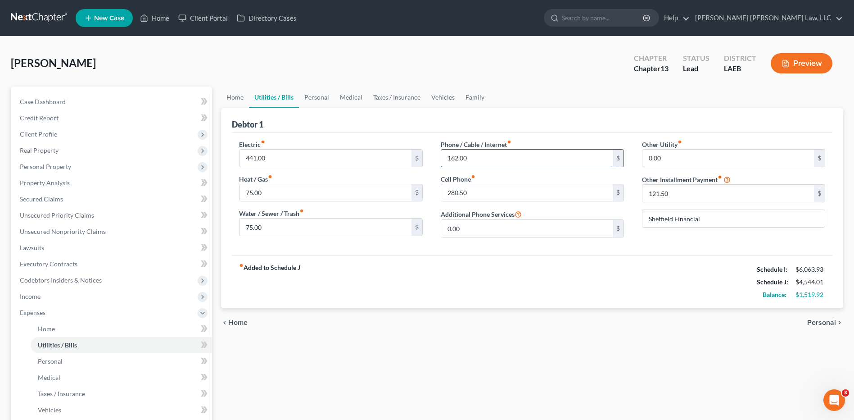
click at [467, 152] on input "162.00" at bounding box center [527, 157] width 172 height 17
type input "162.92"
click at [493, 246] on div "Electric fiber_manual_record 441.00 $ Heat / Gas fiber_manual_record 75.00 $ Wa…" at bounding box center [532, 193] width 601 height 123
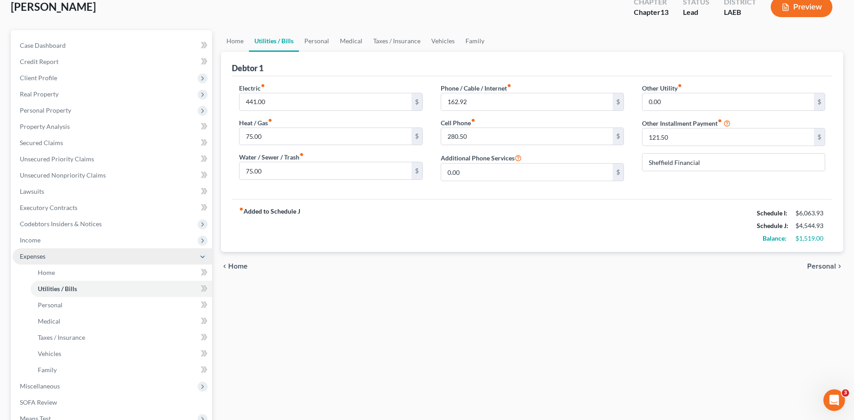
scroll to position [180, 0]
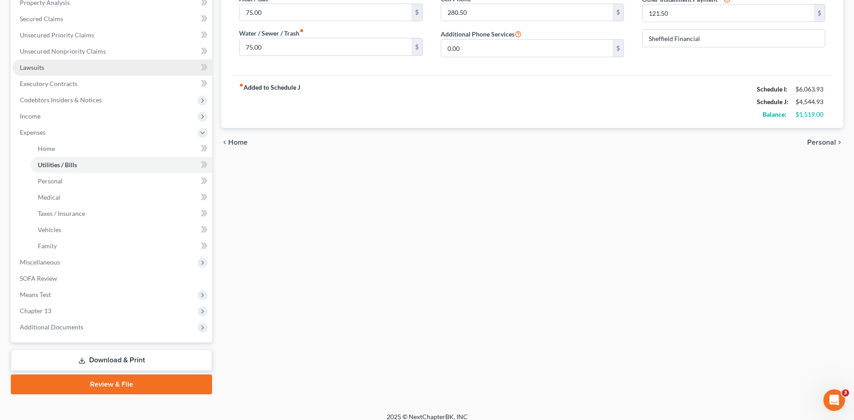
click at [42, 68] on span "Lawsuits" at bounding box center [32, 67] width 24 height 8
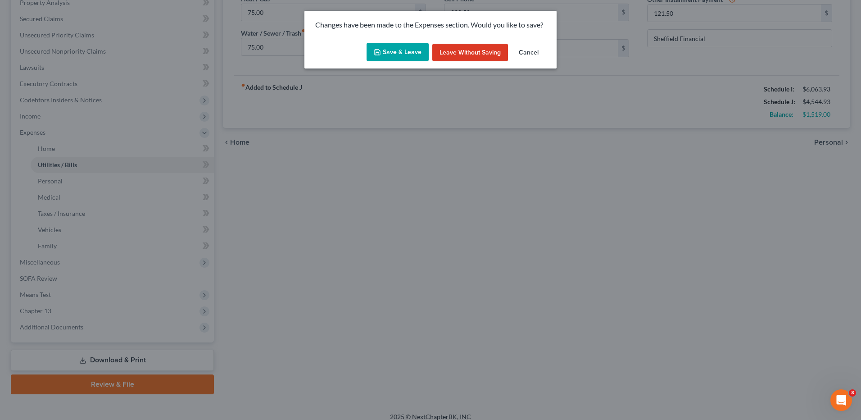
click at [400, 57] on button "Save & Leave" at bounding box center [398, 52] width 62 height 19
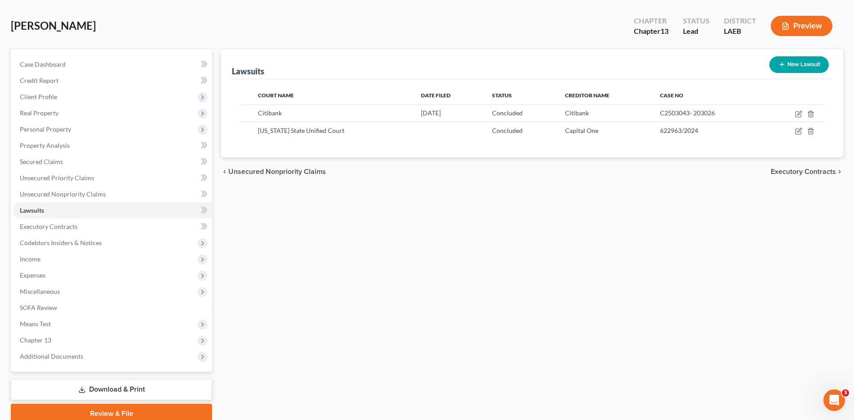
scroll to position [75, 0]
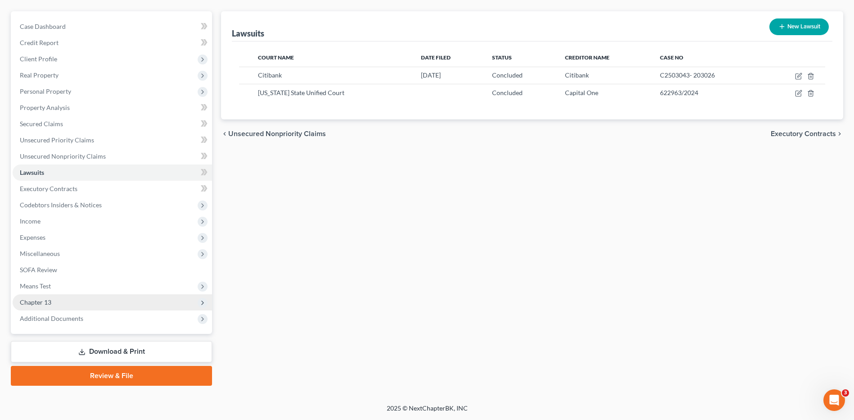
click at [38, 304] on span "Chapter 13" at bounding box center [36, 302] width 32 height 8
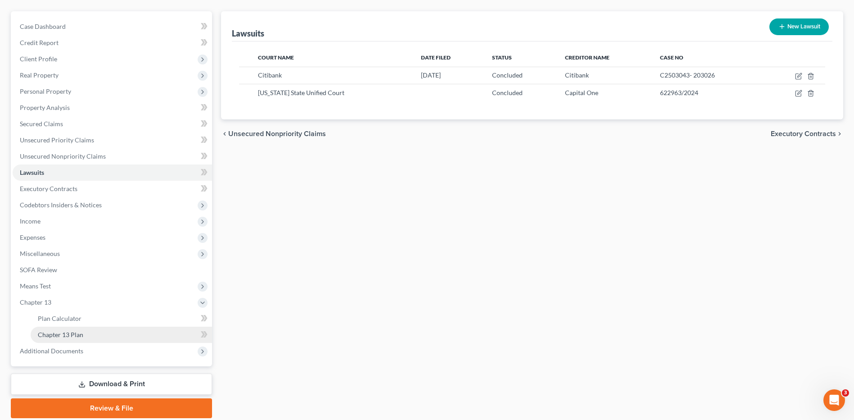
click at [54, 334] on span "Chapter 13 Plan" at bounding box center [60, 335] width 45 height 8
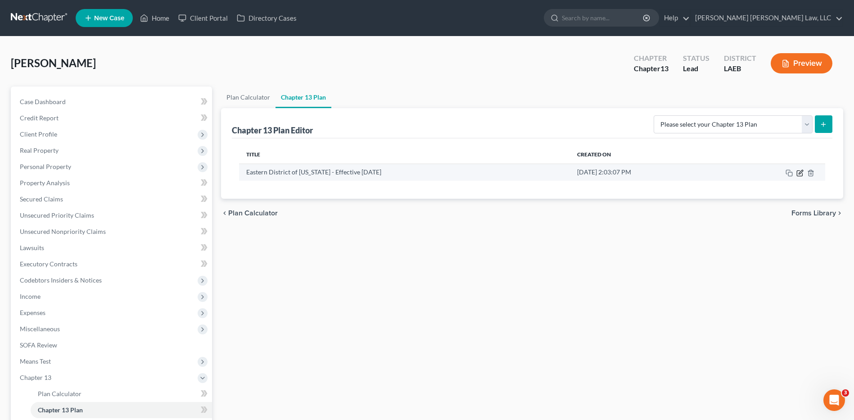
click at [801, 171] on icon "button" at bounding box center [801, 172] width 4 height 4
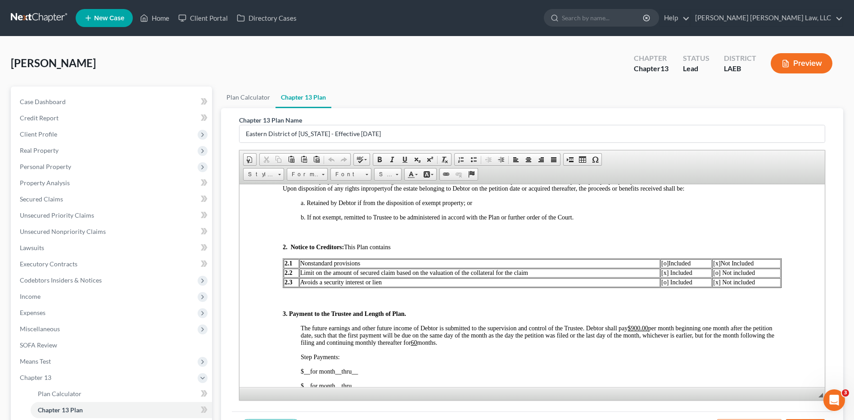
scroll to position [405, 0]
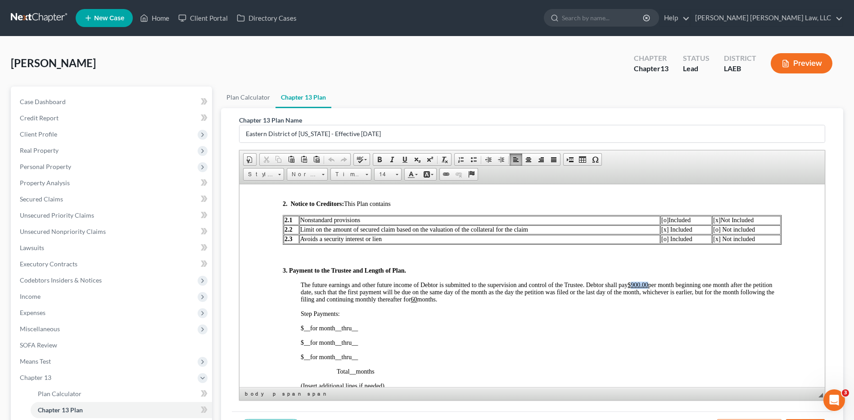
drag, startPoint x: 648, startPoint y: 284, endPoint x: 634, endPoint y: 284, distance: 14.9
click at [634, 284] on u "$900.00" at bounding box center [638, 284] width 21 height 7
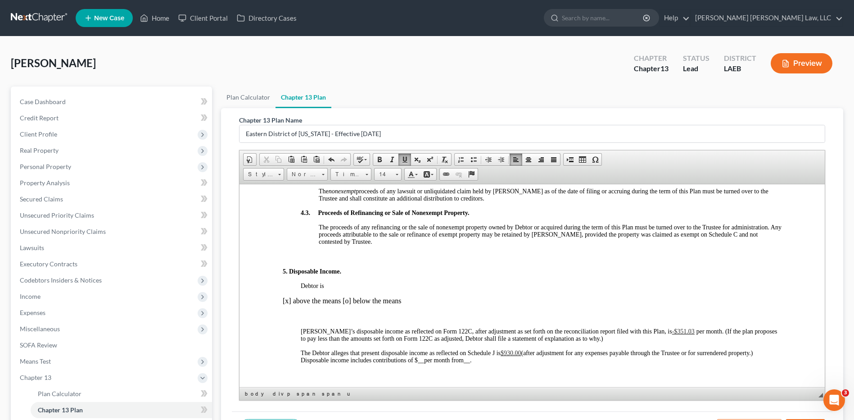
scroll to position [811, 0]
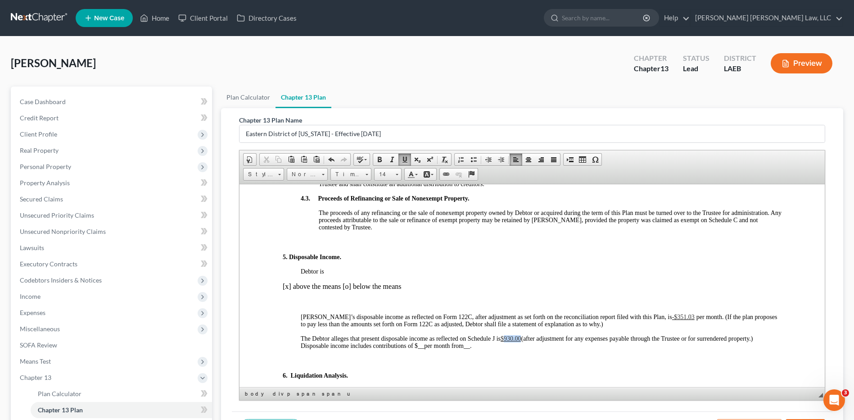
drag, startPoint x: 522, startPoint y: 338, endPoint x: 507, endPoint y: 339, distance: 15.3
click at [507, 339] on span "$930.00" at bounding box center [511, 338] width 21 height 7
drag, startPoint x: 662, startPoint y: 317, endPoint x: 645, endPoint y: 319, distance: 17.3
click at [672, 319] on span "-$351.03" at bounding box center [683, 316] width 23 height 7
click at [694, 315] on span "3" at bounding box center [695, 316] width 3 height 7
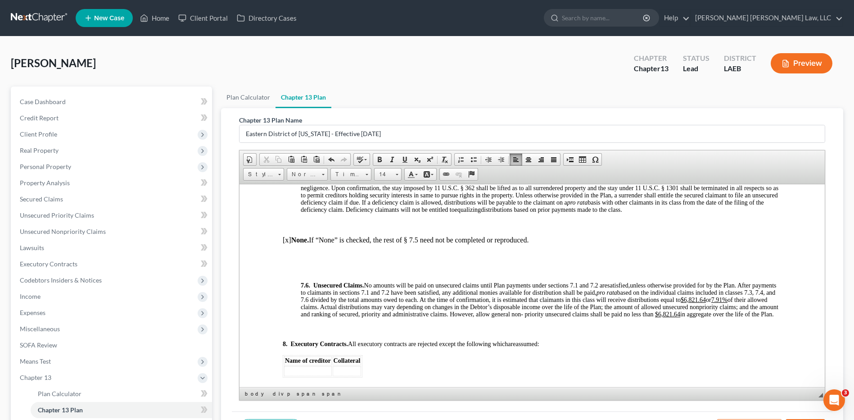
scroll to position [2927, 0]
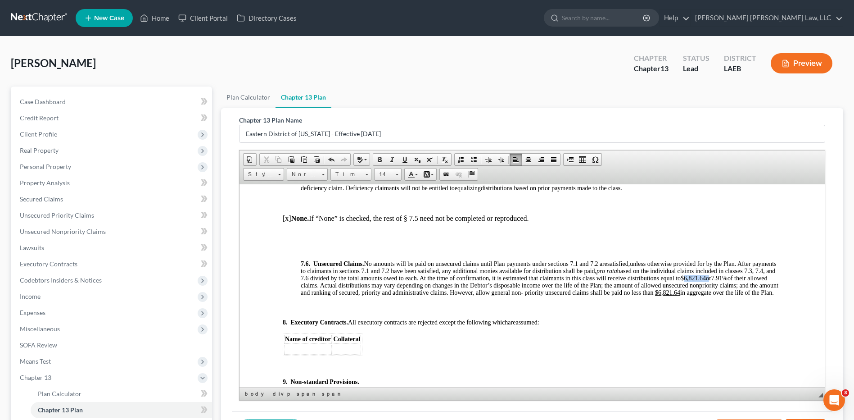
drag, startPoint x: 742, startPoint y: 292, endPoint x: 719, endPoint y: 294, distance: 23.5
click at [719, 294] on span "unless otherwise provided for by the Plan. After payments to claimants in secti…" at bounding box center [540, 278] width 478 height 36
click at [744, 294] on span "unless otherwise provided for by the Plan. After payments to claimants in secti…" at bounding box center [540, 278] width 478 height 36
drag, startPoint x: 356, startPoint y: 296, endPoint x: 346, endPoint y: 298, distance: 9.6
click at [715, 281] on u "7.91%" at bounding box center [723, 277] width 16 height 7
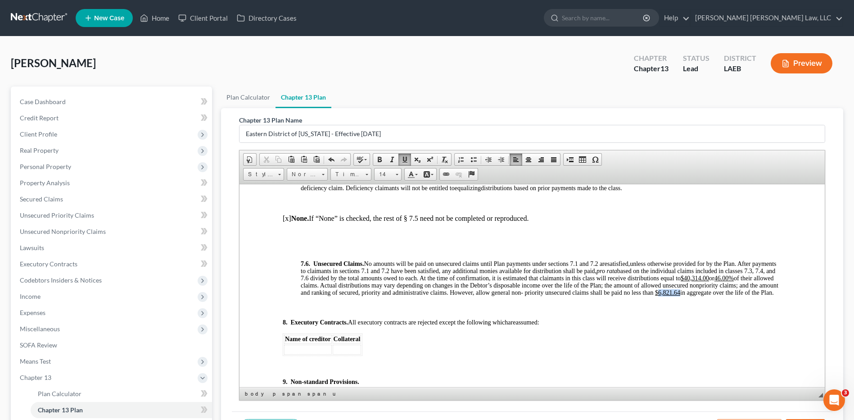
drag, startPoint x: 318, startPoint y: 313, endPoint x: 326, endPoint y: 316, distance: 9.0
click at [340, 296] on p "7.6. Unsecured Claims. No amounts will be paid on unsecured claims until Plan p…" at bounding box center [541, 278] width 481 height 36
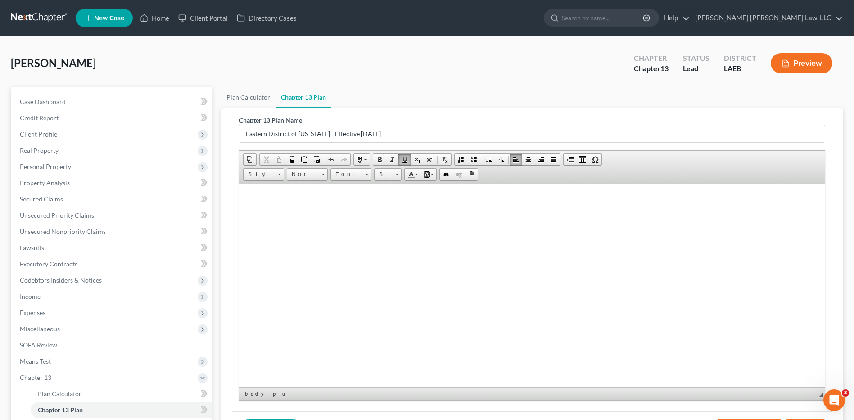
scroll to position [108, 0]
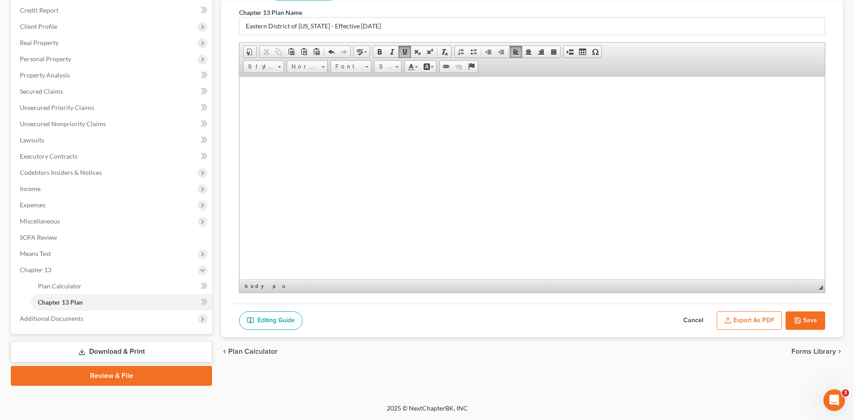
click at [751, 321] on button "Export as PDF" at bounding box center [749, 320] width 65 height 19
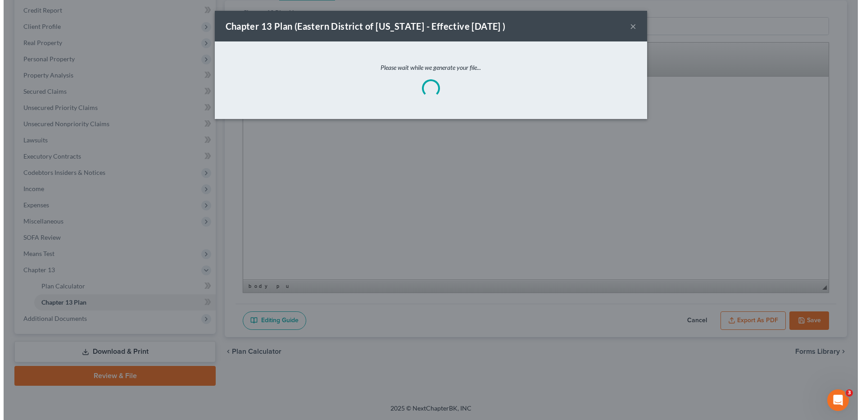
scroll to position [3381, 0]
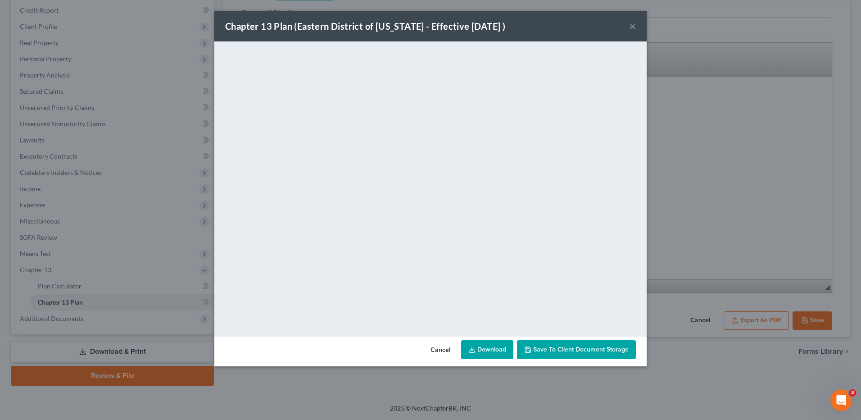
click at [483, 349] on link "Download" at bounding box center [487, 349] width 52 height 19
click at [444, 349] on button "Cancel" at bounding box center [440, 350] width 34 height 18
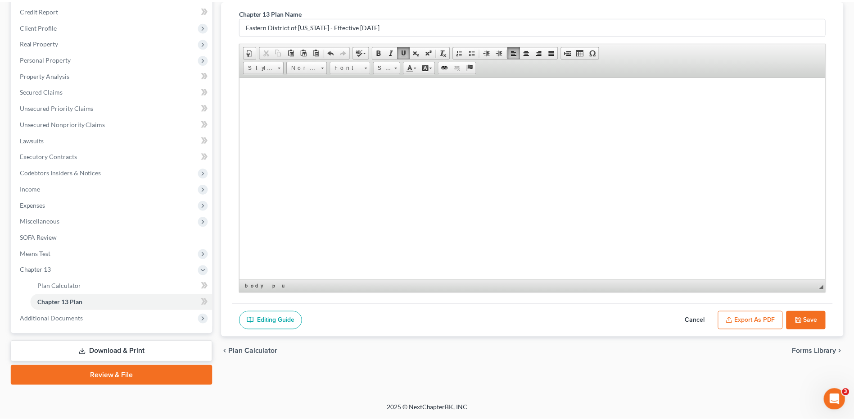
scroll to position [3396, 0]
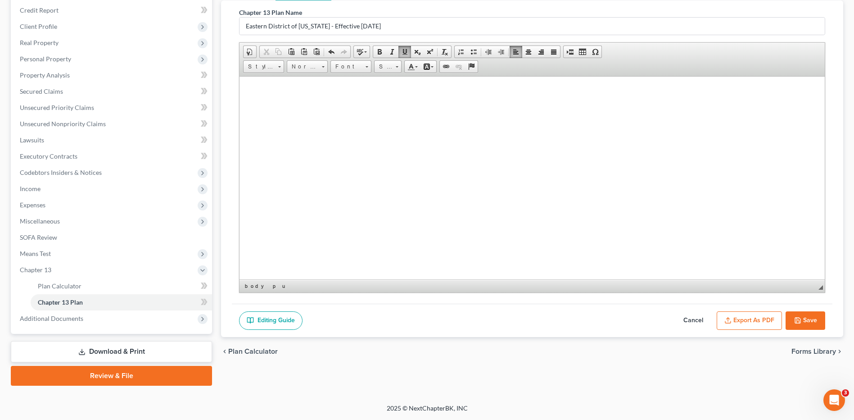
click at [814, 314] on button "Save" at bounding box center [806, 320] width 40 height 19
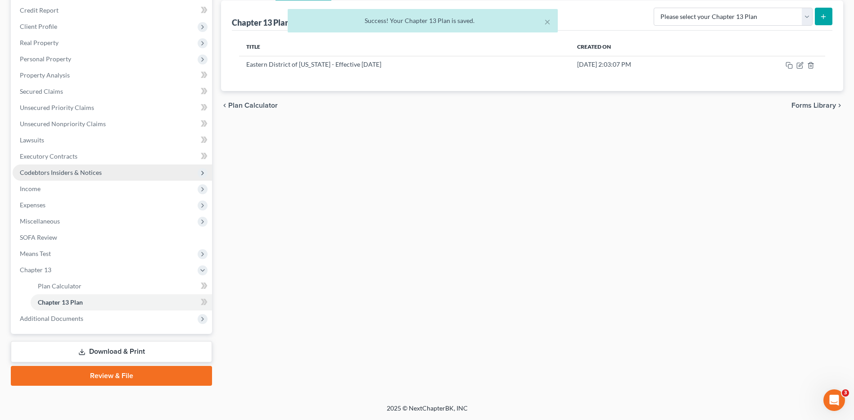
click at [46, 171] on span "Codebtors Insiders & Notices" at bounding box center [61, 172] width 82 height 8
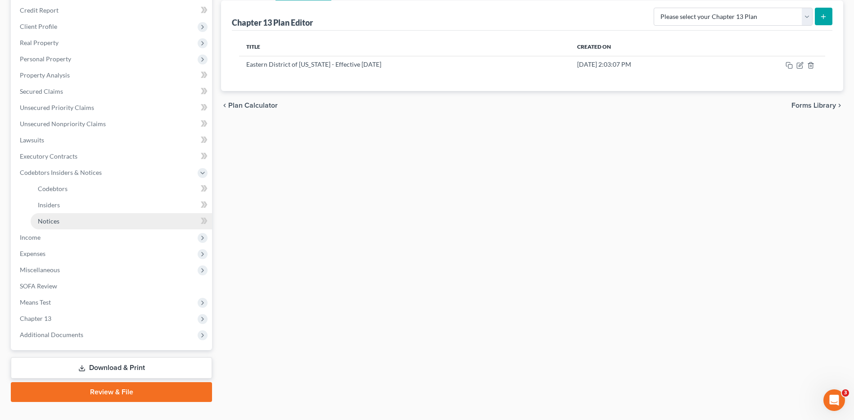
click at [47, 219] on span "Notices" at bounding box center [49, 221] width 22 height 8
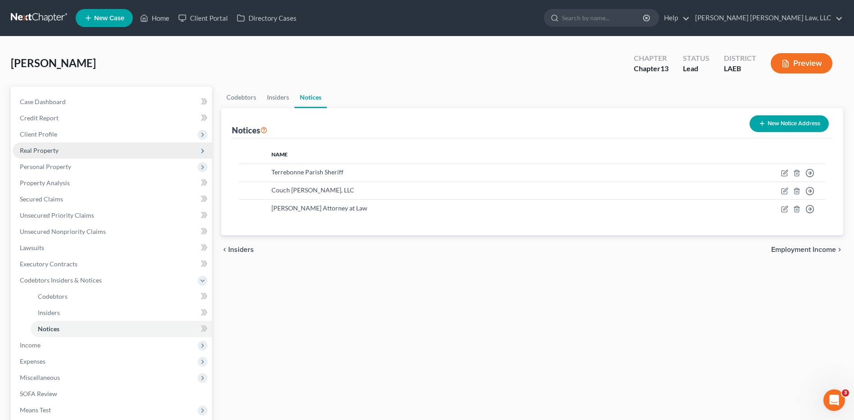
click at [38, 146] on span "Real Property" at bounding box center [39, 150] width 39 height 8
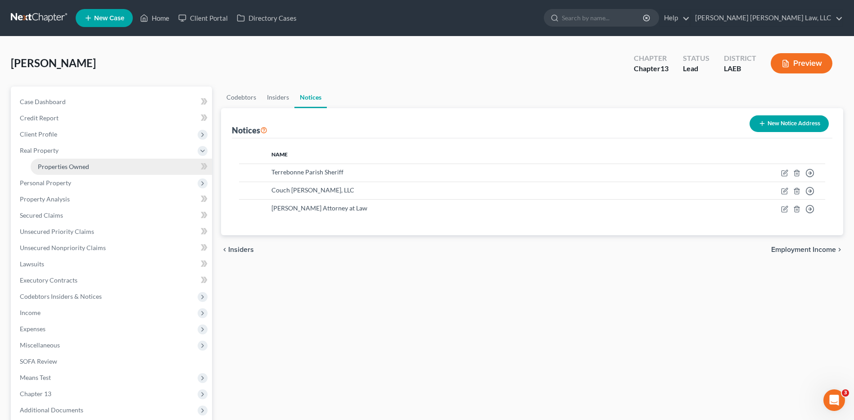
click at [52, 166] on span "Properties Owned" at bounding box center [63, 167] width 51 height 8
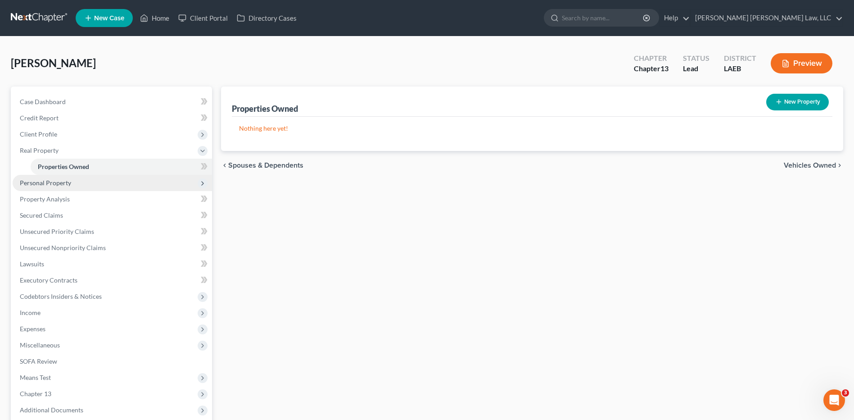
click at [34, 183] on span "Personal Property" at bounding box center [45, 183] width 51 height 8
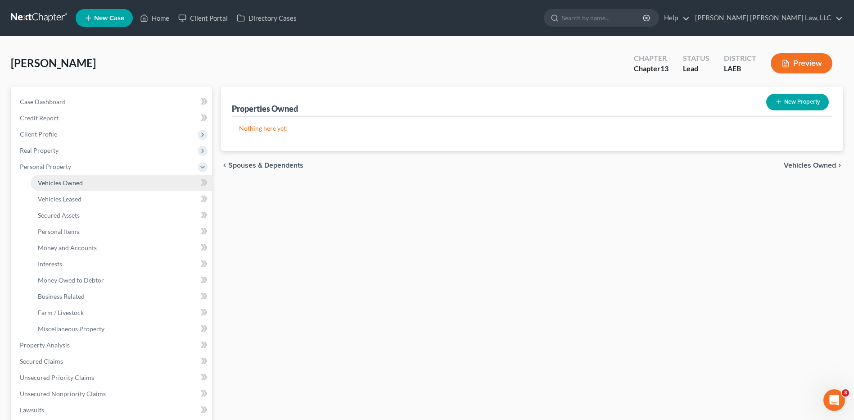
click at [39, 184] on span "Vehicles Owned" at bounding box center [60, 183] width 45 height 8
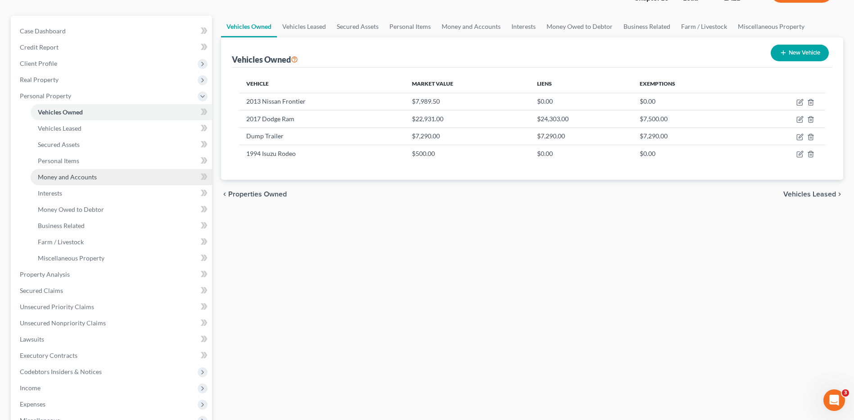
scroll to position [180, 0]
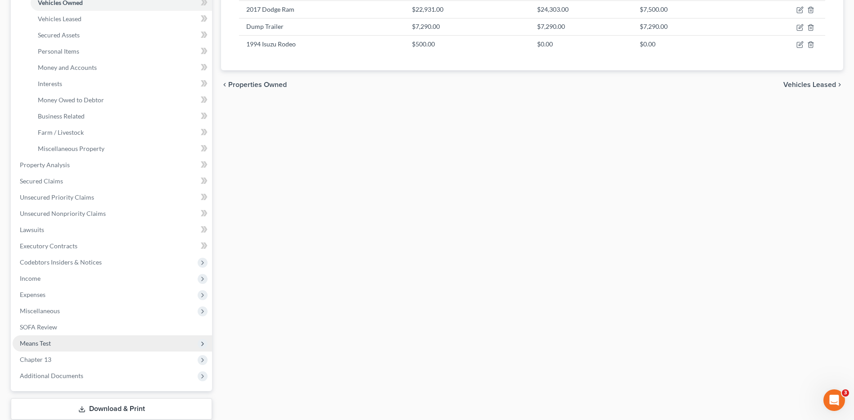
click at [31, 345] on span "Means Test" at bounding box center [35, 343] width 31 height 8
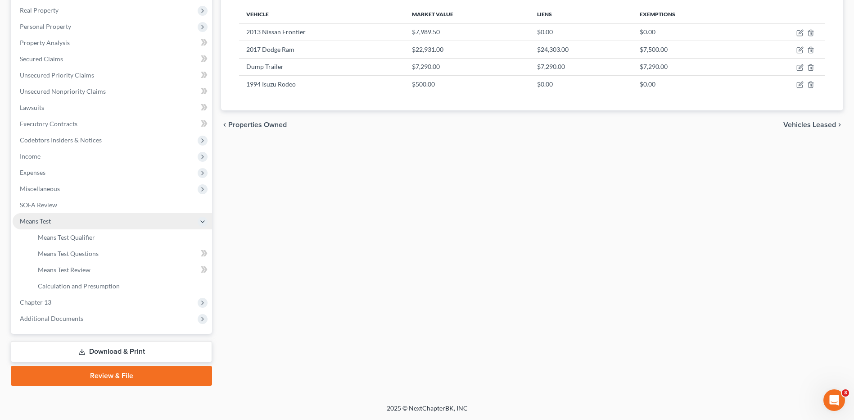
scroll to position [140, 0]
click at [85, 233] on span "Means Test Qualifier" at bounding box center [66, 237] width 57 height 8
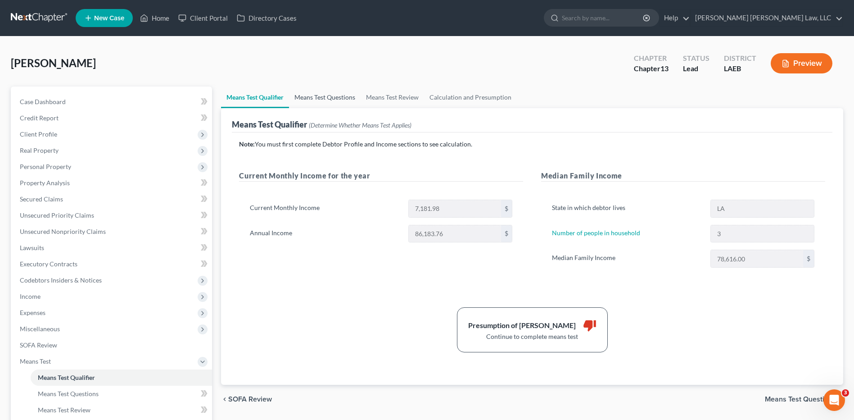
click at [335, 92] on link "Means Test Questions" at bounding box center [325, 97] width 72 height 22
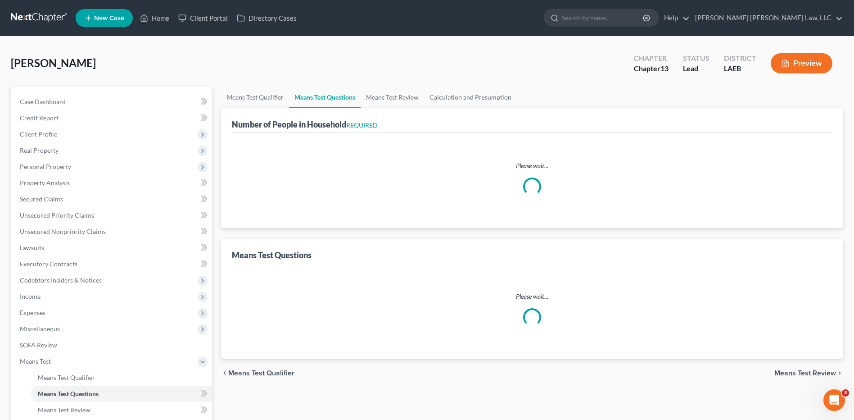
select select "1"
select select "60"
select select "1"
select select "60"
select select "3"
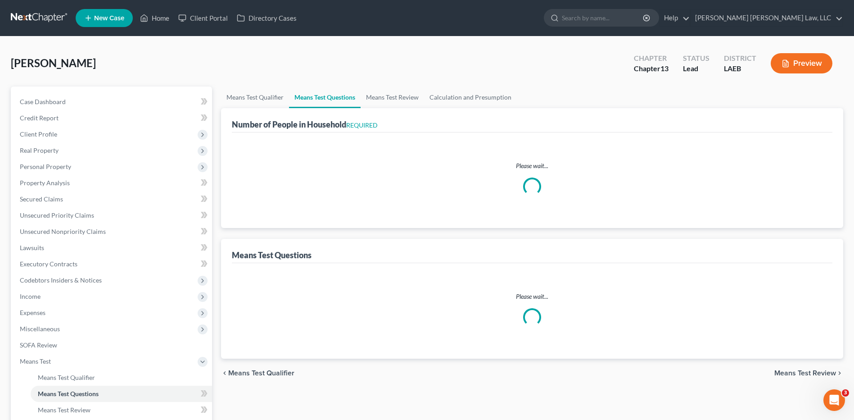
select select "3"
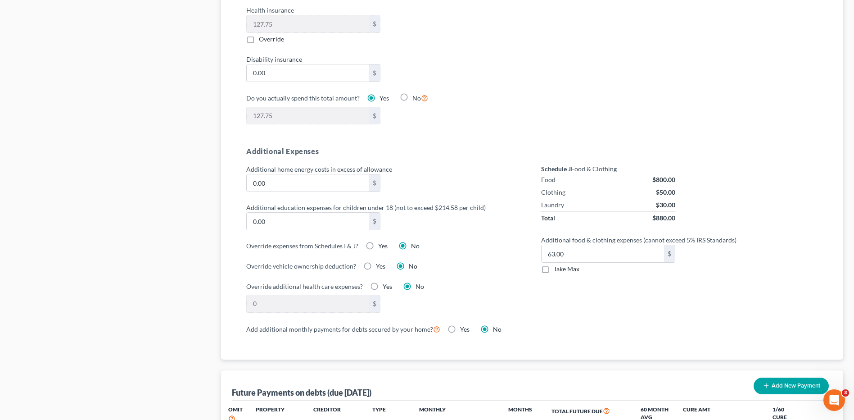
scroll to position [540, 0]
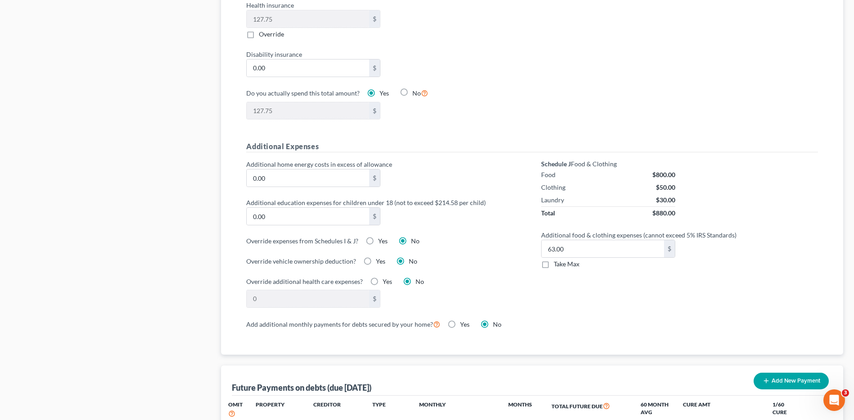
click at [554, 259] on label "Take Max" at bounding box center [567, 263] width 26 height 9
click at [557, 259] on input "Take Max" at bounding box center [560, 262] width 6 height 6
checkbox input "true"
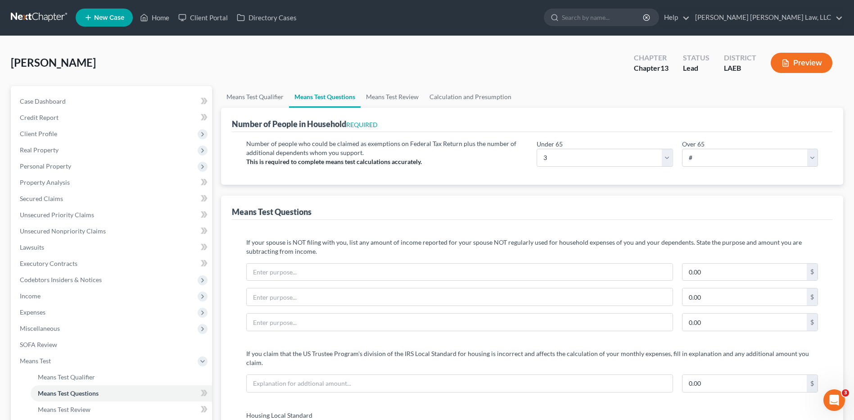
scroll to position [0, 0]
click at [402, 92] on link "Means Test Review" at bounding box center [392, 97] width 63 height 22
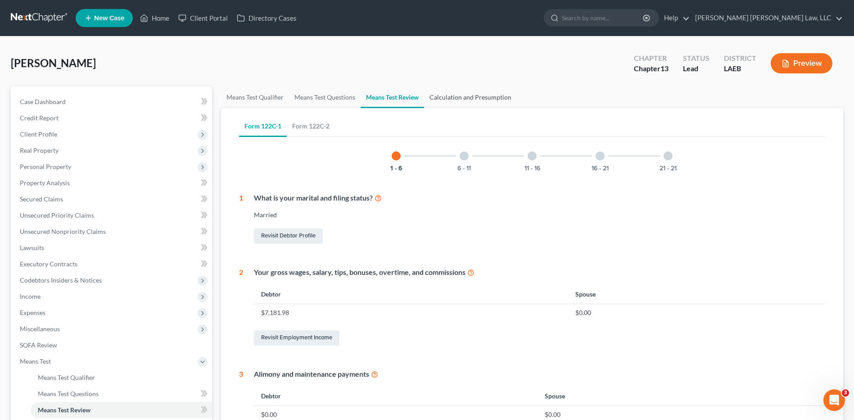
click at [440, 98] on link "Calculation and Presumption" at bounding box center [470, 97] width 93 height 22
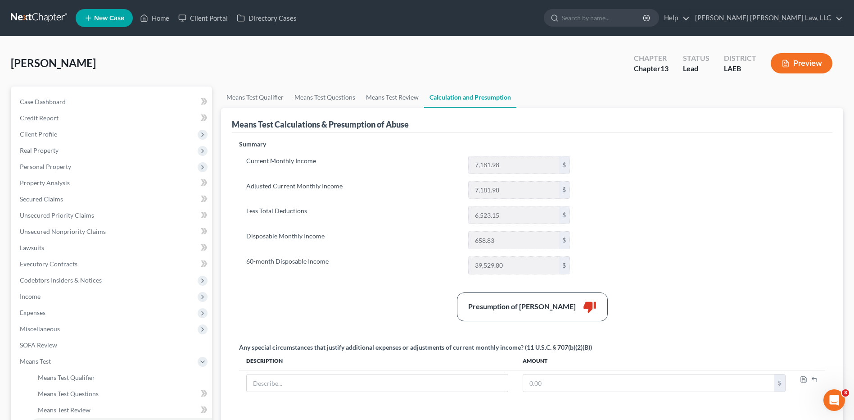
scroll to position [90, 0]
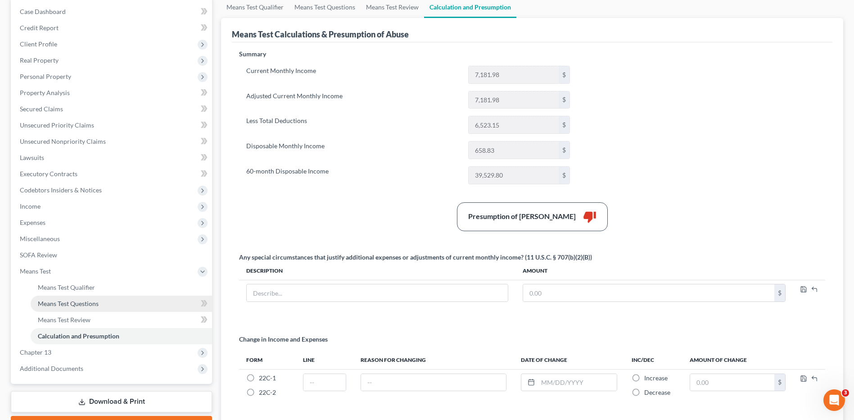
click at [68, 306] on span "Means Test Questions" at bounding box center [68, 303] width 61 height 8
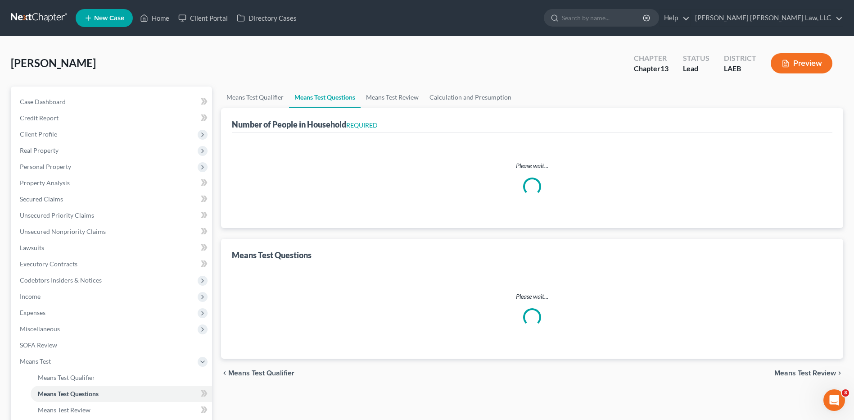
select select "1"
select select "60"
select select "1"
select select "60"
select select "3"
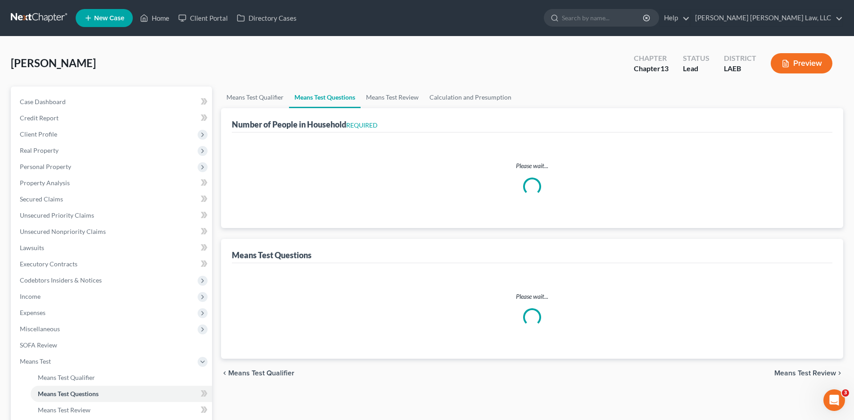
select select "3"
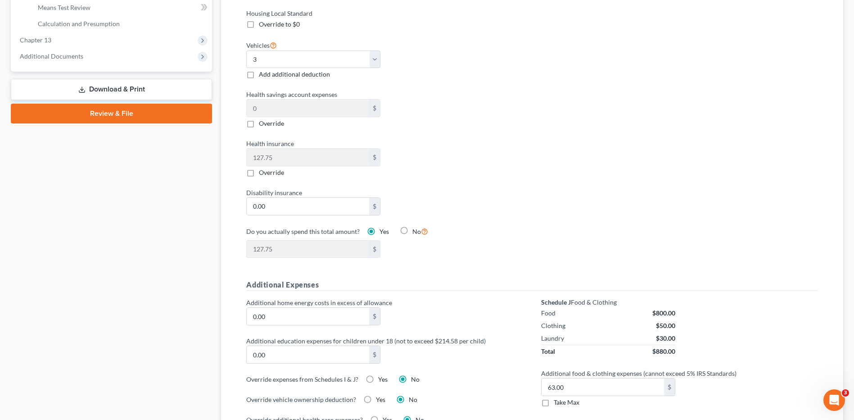
scroll to position [495, 0]
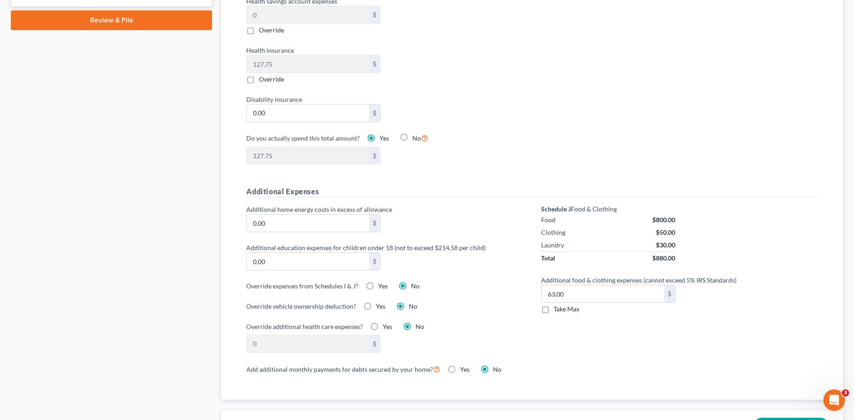
click at [554, 304] on label "Take Max" at bounding box center [567, 308] width 26 height 9
click at [557, 304] on input "Take Max" at bounding box center [560, 307] width 6 height 6
checkbox input "true"
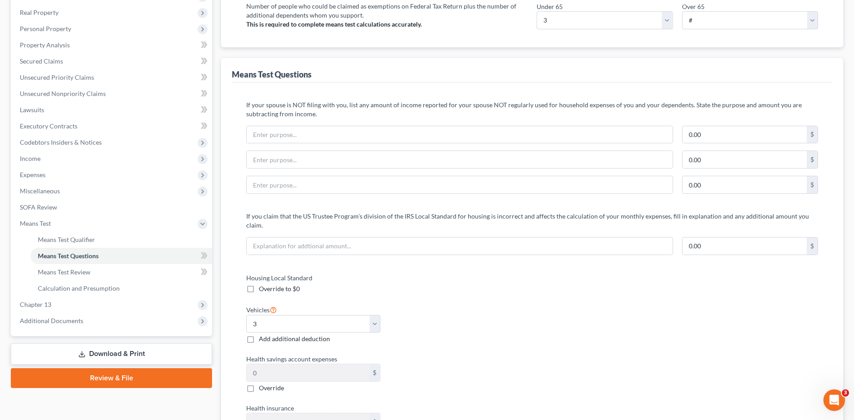
scroll to position [48, 0]
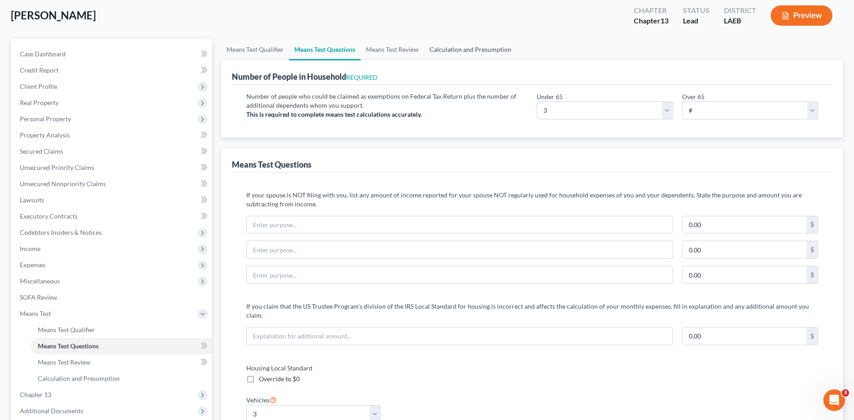
click at [487, 50] on link "Calculation and Presumption" at bounding box center [470, 50] width 93 height 22
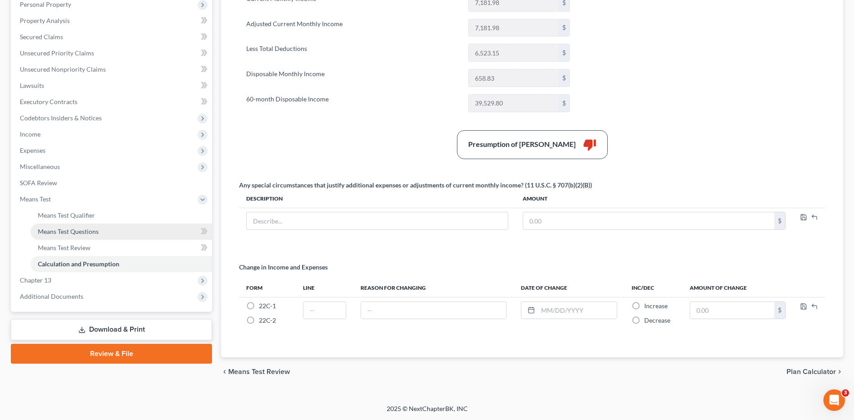
scroll to position [163, 0]
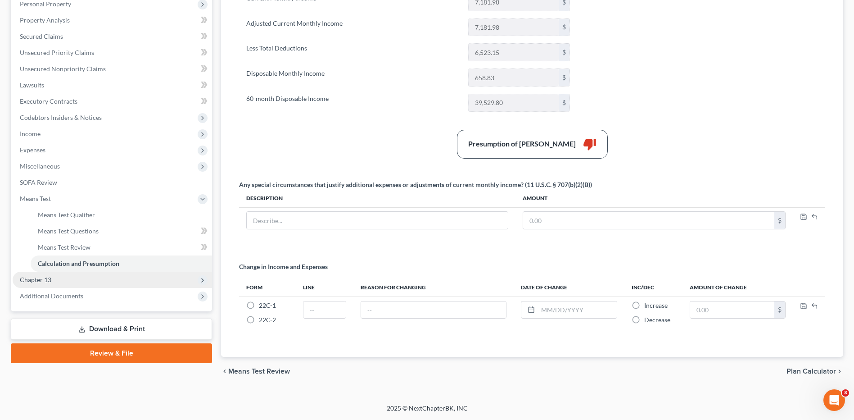
click at [38, 285] on span "Chapter 13" at bounding box center [112, 280] width 199 height 16
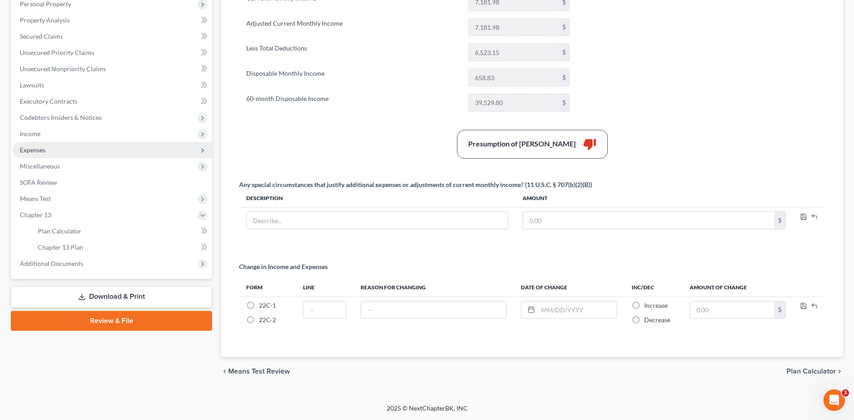
click at [28, 148] on span "Expenses" at bounding box center [33, 150] width 26 height 8
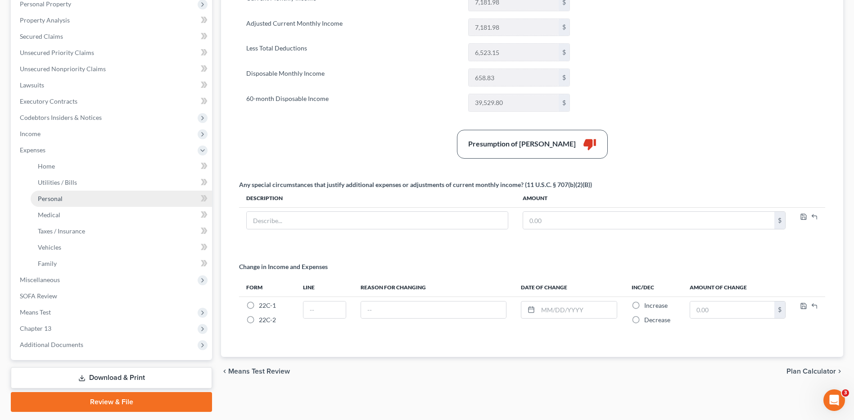
click at [49, 190] on link "Personal" at bounding box center [121, 198] width 181 height 16
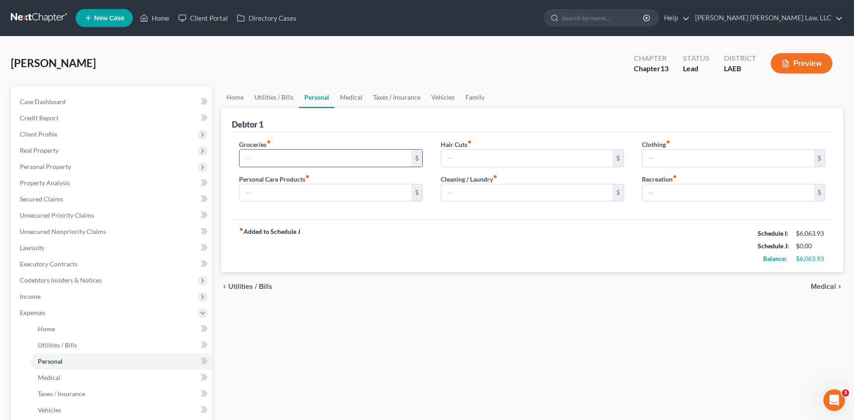
type input "800.00"
type input "84.00"
type input "0.00"
type input "30.00"
type input "50.00"
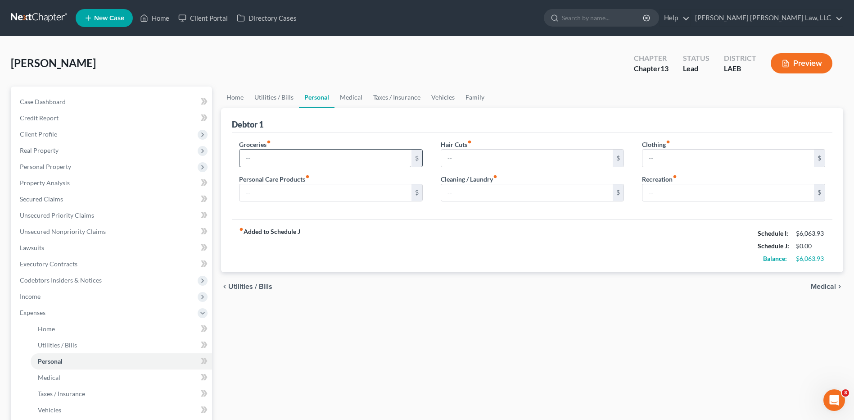
type input "0.00"
click at [270, 157] on input "800.00" at bounding box center [326, 157] width 172 height 17
type input "800.00"
click at [468, 195] on input "30.00" at bounding box center [527, 192] width 172 height 17
type input "1"
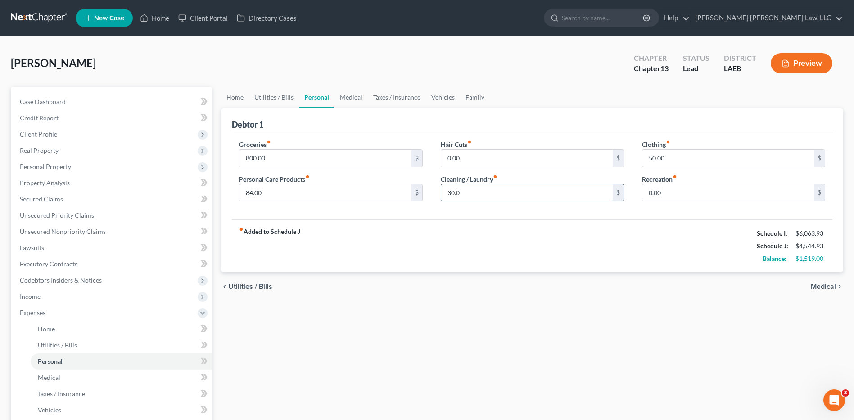
type input "30.00"
click at [320, 159] on input "800.00" at bounding box center [326, 157] width 172 height 17
type input "815.00"
click at [345, 259] on div "fiber_manual_record Added to Schedule J Schedule I: $6,063.93 Schedule J: $4,55…" at bounding box center [532, 245] width 601 height 53
click at [40, 216] on span "Unsecured Priority Claims" at bounding box center [57, 215] width 74 height 8
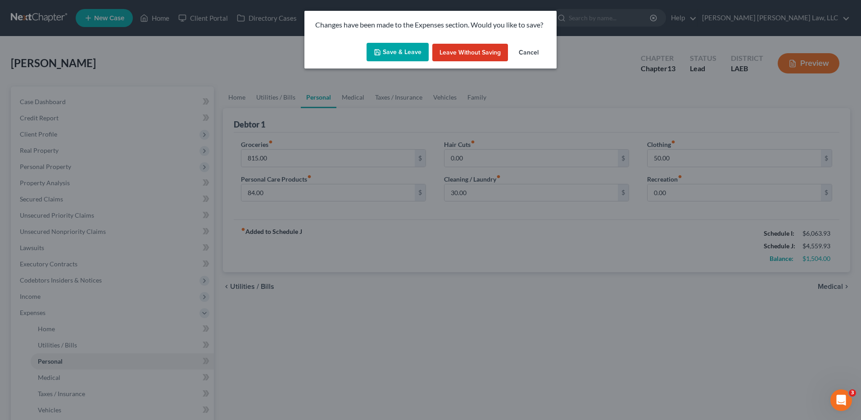
click at [377, 59] on button "Save & Leave" at bounding box center [398, 52] width 62 height 19
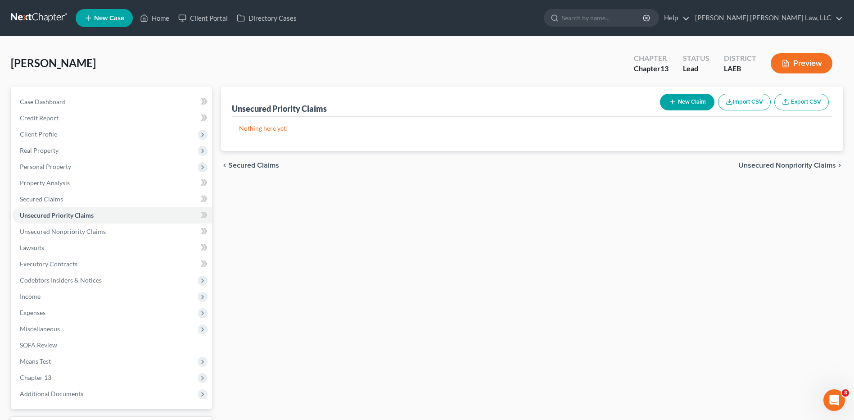
scroll to position [75, 0]
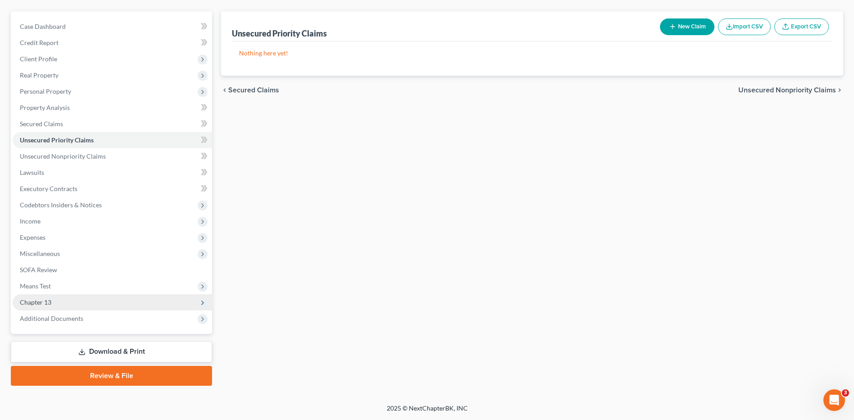
click at [50, 302] on span "Chapter 13" at bounding box center [36, 302] width 32 height 8
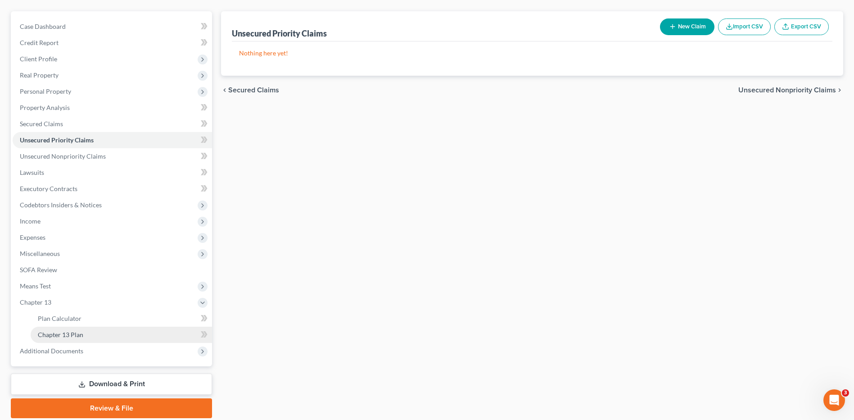
click at [63, 331] on span "Chapter 13 Plan" at bounding box center [60, 335] width 45 height 8
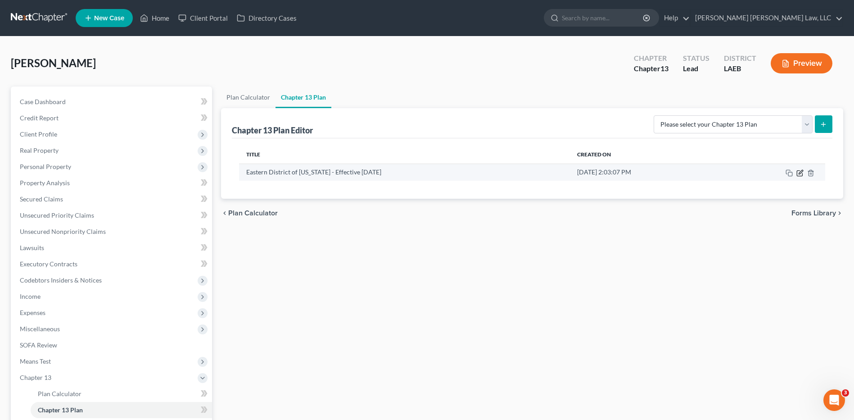
click at [798, 173] on icon "button" at bounding box center [800, 172] width 7 height 7
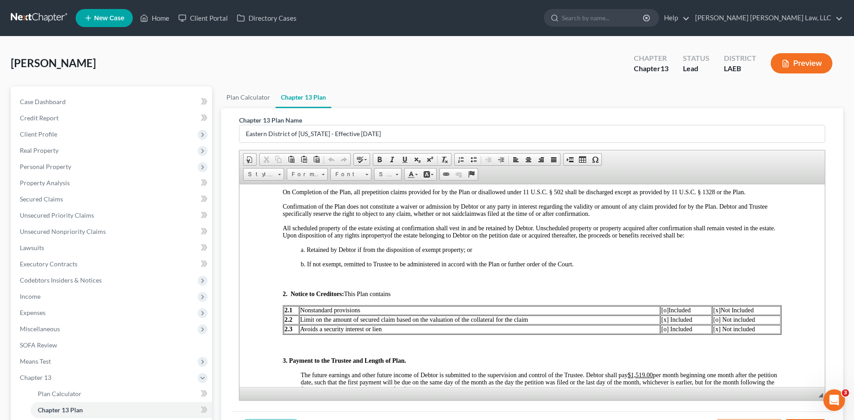
scroll to position [360, 0]
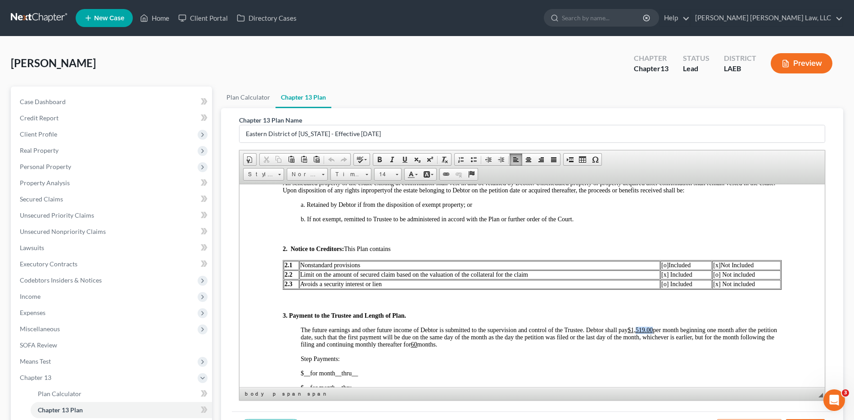
drag, startPoint x: 654, startPoint y: 328, endPoint x: 639, endPoint y: 330, distance: 15.4
click at [639, 330] on u "$1,519.00" at bounding box center [640, 329] width 25 height 7
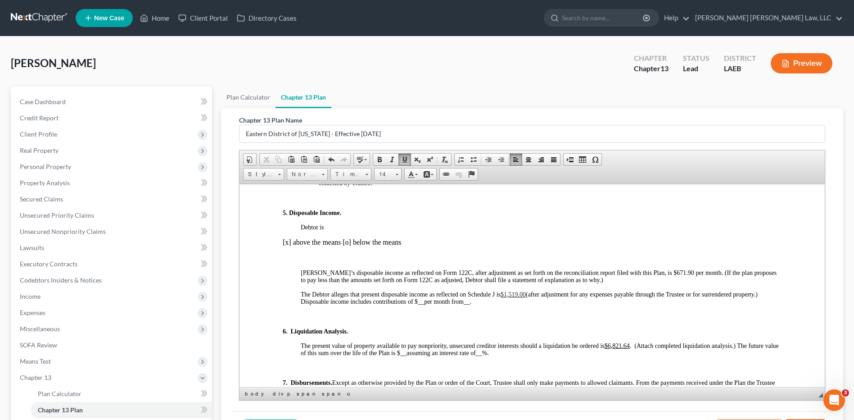
scroll to position [856, 0]
drag, startPoint x: 663, startPoint y: 272, endPoint x: 644, endPoint y: 272, distance: 18.5
click at [644, 272] on p "Debtor’s disposable income as reflected on Form 122C, after adjustment as set f…" at bounding box center [541, 274] width 481 height 15
drag, startPoint x: 527, startPoint y: 293, endPoint x: 506, endPoint y: 292, distance: 21.2
click at [506, 292] on p "The Debtor alleges that present disposable income as reflected on Schedule J is…" at bounding box center [541, 296] width 481 height 14
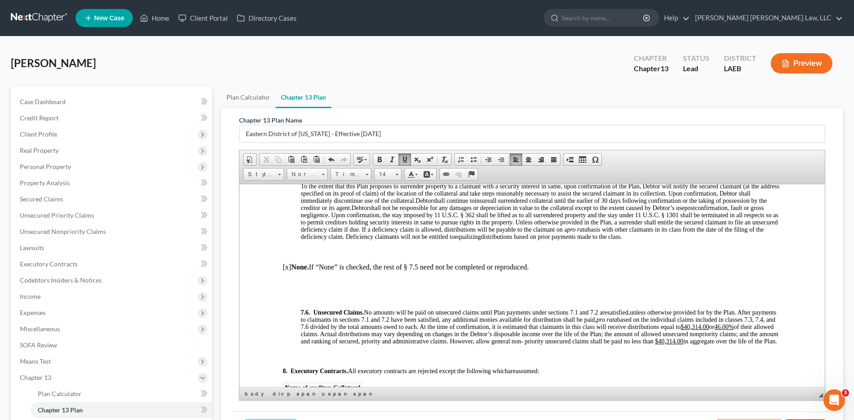
scroll to position [2972, 0]
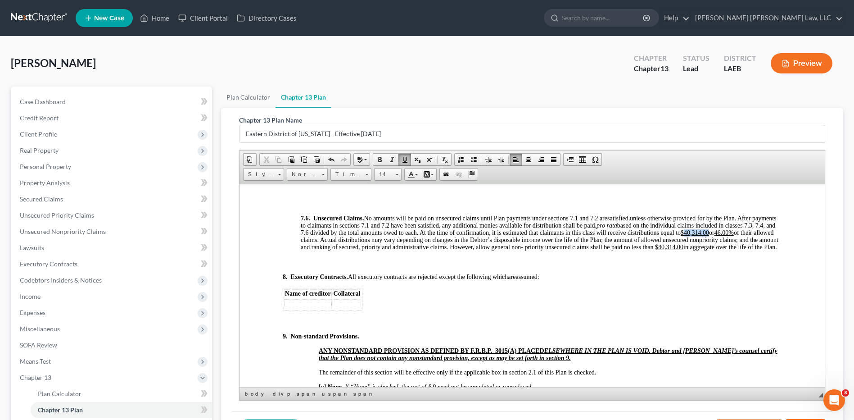
drag, startPoint x: 335, startPoint y: 254, endPoint x: 309, endPoint y: 254, distance: 26.1
click at [681, 236] on u "$40,314.00" at bounding box center [695, 232] width 28 height 7
drag, startPoint x: 360, startPoint y: 253, endPoint x: 345, endPoint y: 253, distance: 14.9
click at [715, 236] on u "46.00%" at bounding box center [724, 232] width 19 height 7
drag, startPoint x: 342, startPoint y: 269, endPoint x: 317, endPoint y: 269, distance: 24.3
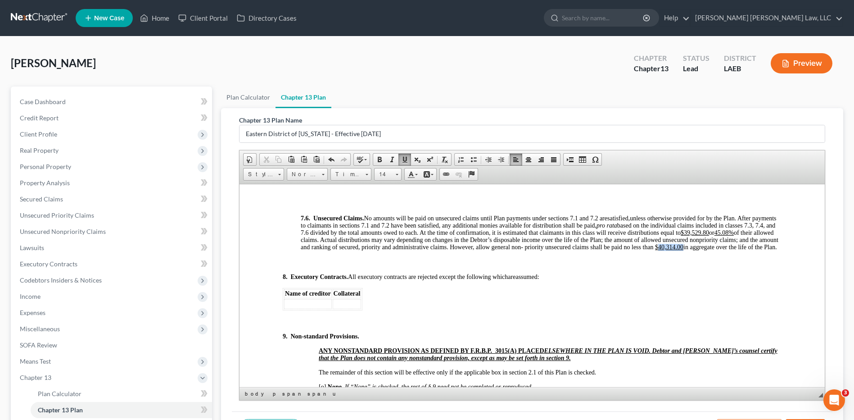
click at [655, 250] on u "$40,314.00" at bounding box center [669, 246] width 28 height 7
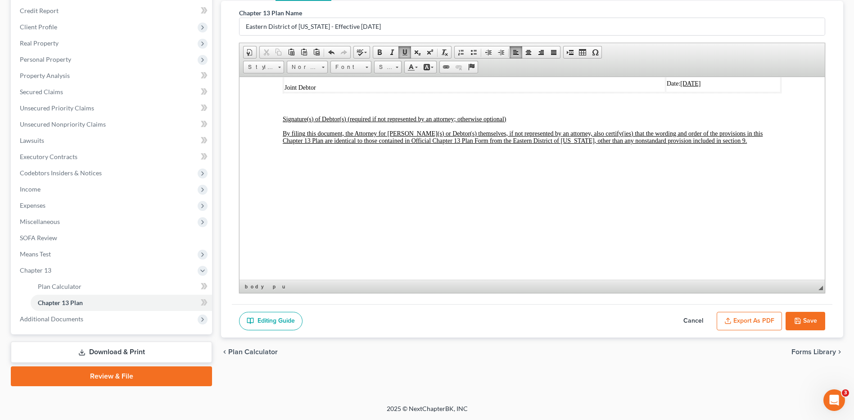
scroll to position [108, 0]
click at [747, 322] on button "Export as PDF" at bounding box center [749, 320] width 65 height 19
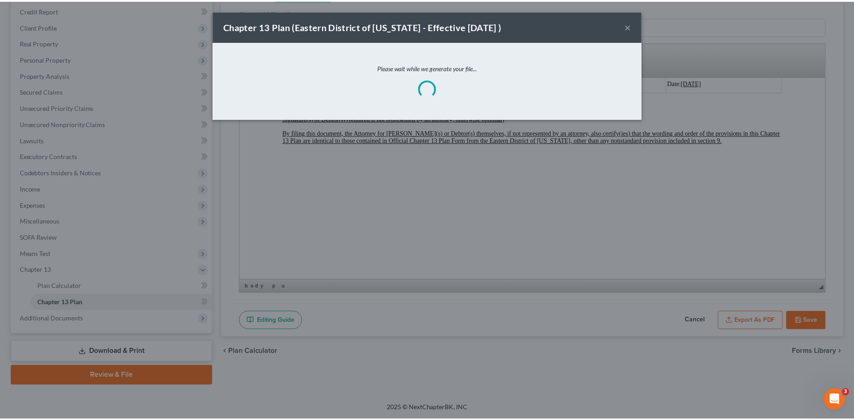
scroll to position [3258, 0]
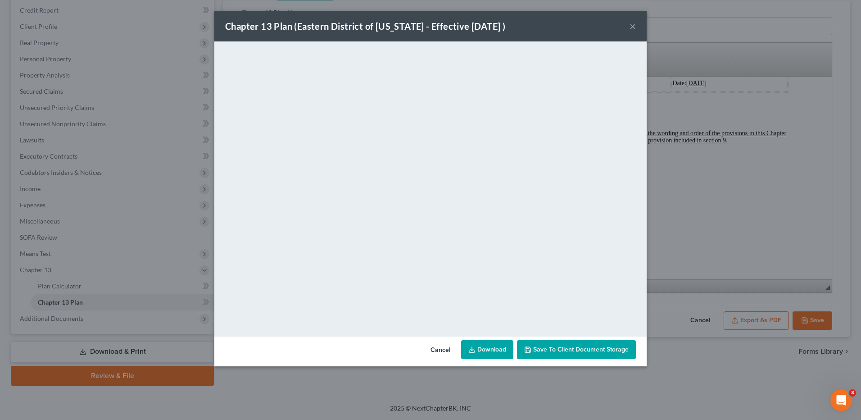
click at [487, 352] on link "Download" at bounding box center [487, 349] width 52 height 19
click at [439, 345] on button "Cancel" at bounding box center [440, 350] width 34 height 18
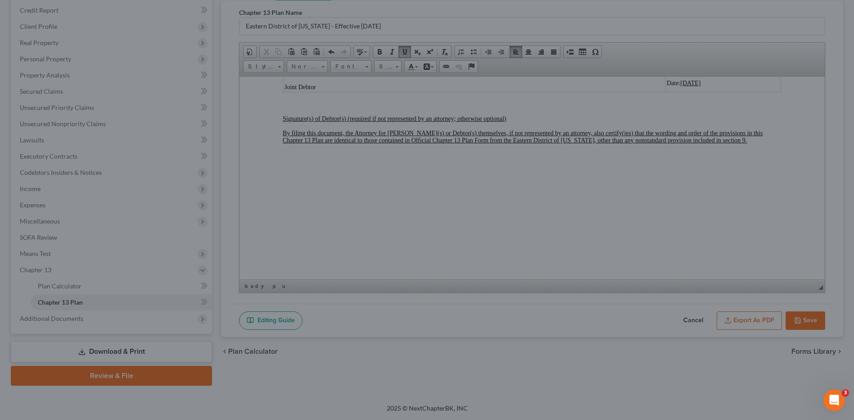
scroll to position [3273, 0]
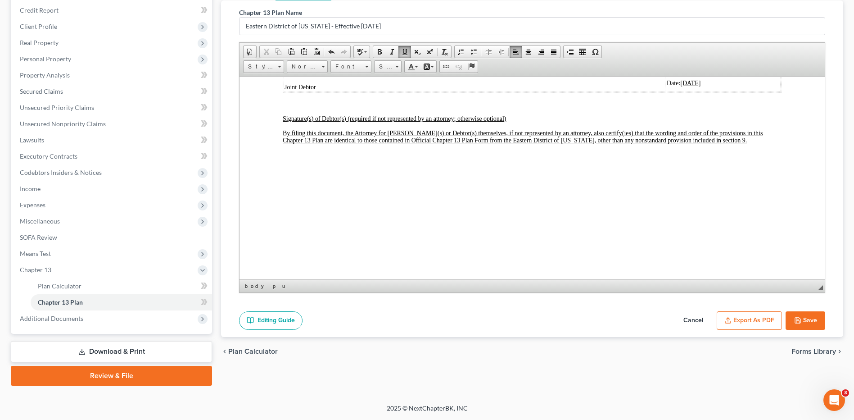
click at [799, 321] on polyline "button" at bounding box center [797, 322] width 3 height 2
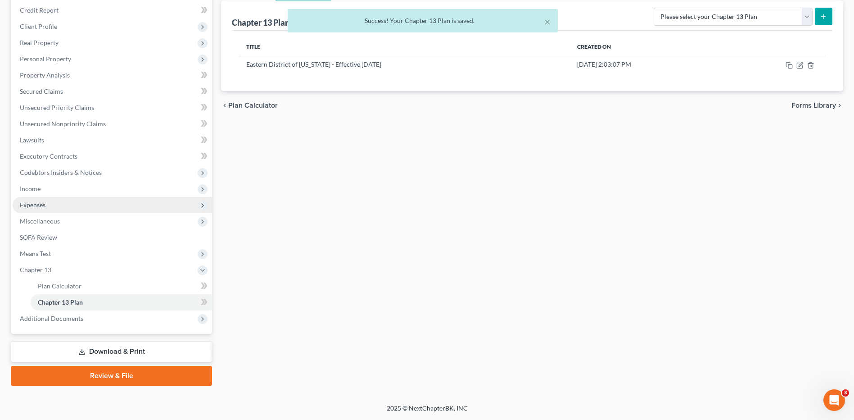
click at [30, 204] on span "Expenses" at bounding box center [33, 205] width 26 height 8
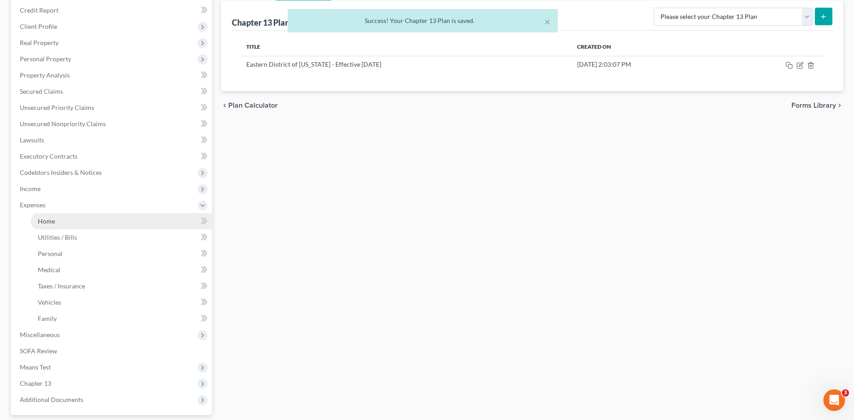
click at [44, 226] on link "Home" at bounding box center [121, 221] width 181 height 16
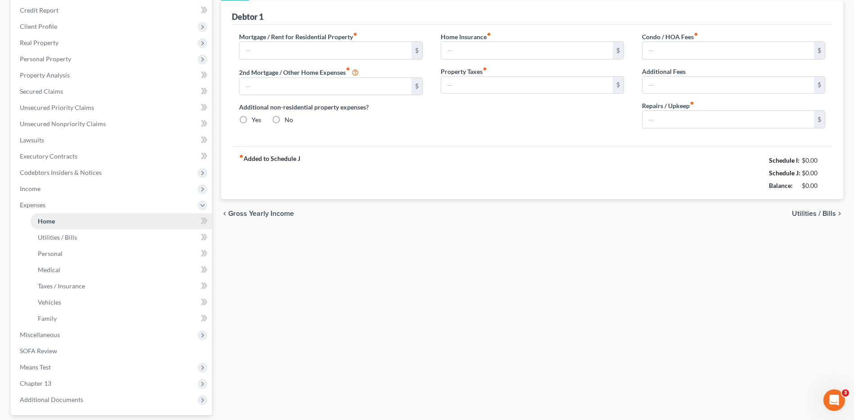
scroll to position [74, 0]
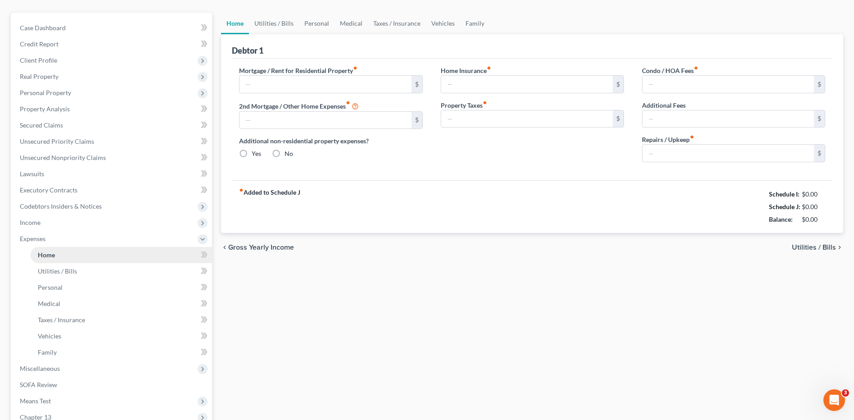
type input "1,600.00"
type input "0.00"
radio input "true"
type input "0.00"
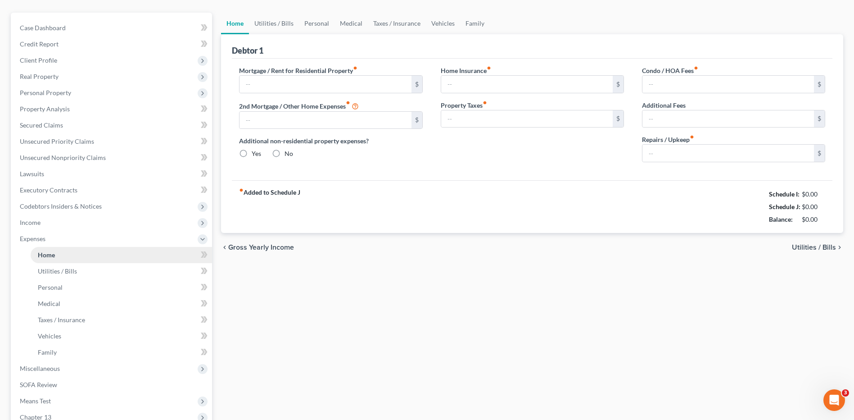
type input "0.00"
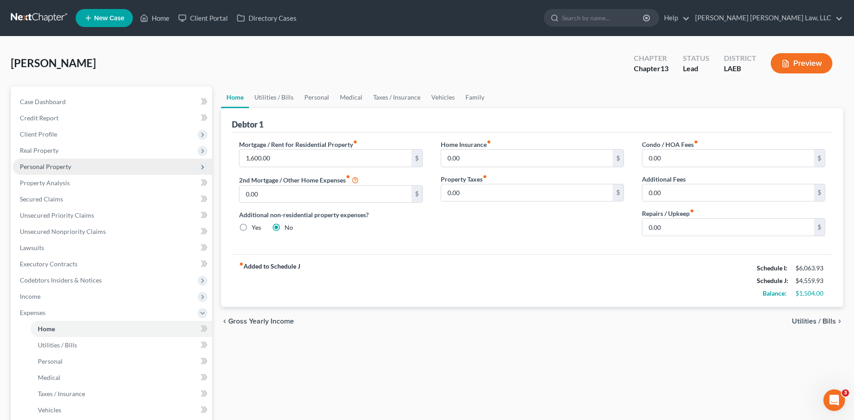
click at [27, 166] on span "Personal Property" at bounding box center [45, 167] width 51 height 8
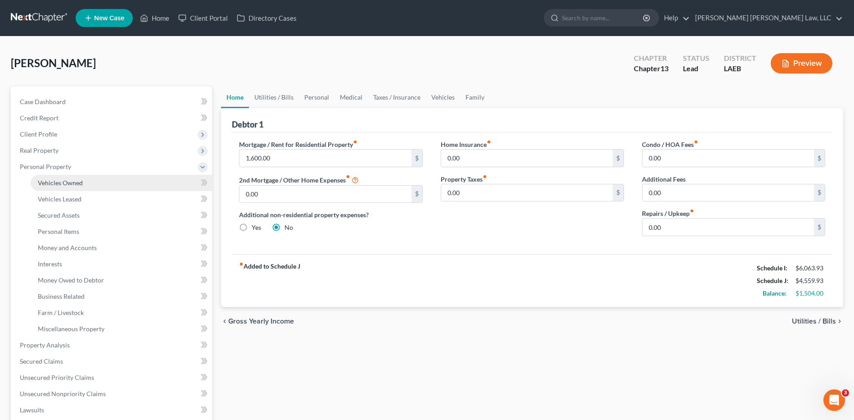
click at [51, 185] on span "Vehicles Owned" at bounding box center [60, 183] width 45 height 8
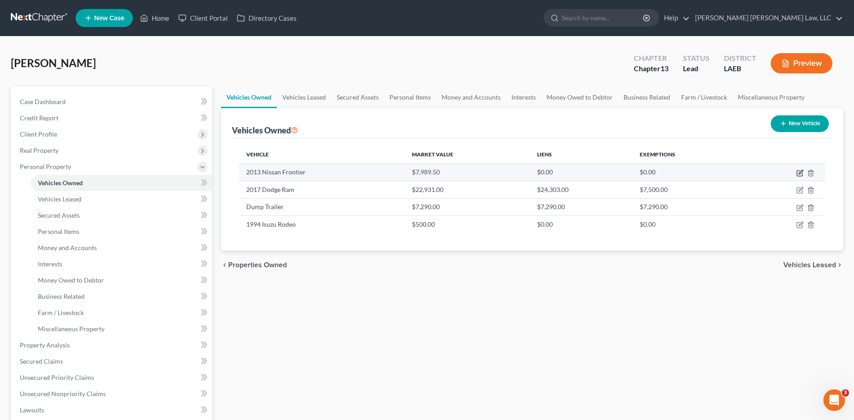
click at [798, 172] on icon "button" at bounding box center [800, 172] width 7 height 7
select select "0"
select select "13"
select select "2"
select select "0"
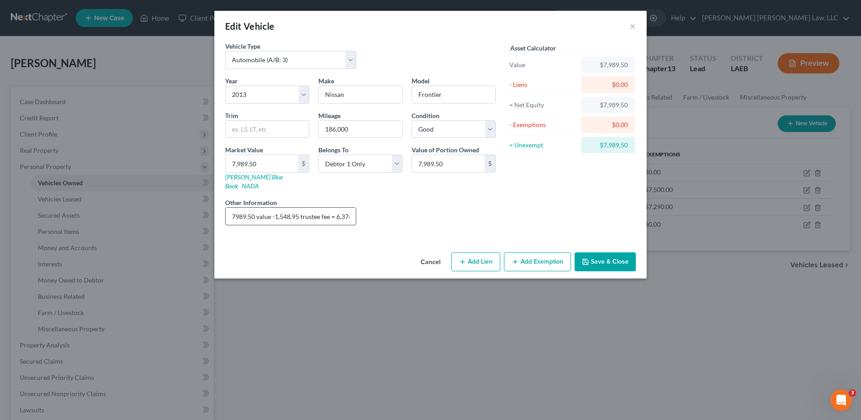
click at [352, 208] on input "7989.50 value -1,548.95 trustee fee = 6,376.14 liquidation" at bounding box center [291, 216] width 130 height 17
click at [350, 208] on input "7989.50 value -1,548.95 trustee fee = 6,376.14 liquidation" at bounding box center [291, 216] width 130 height 17
click at [330, 208] on input "7989.50 value -1,548.95 trustee fee = 6,376.14 liquidation" at bounding box center [291, 216] width 130 height 17
click at [350, 211] on input "7989.50 value -1,548.95 trustee fee = 6,376.14 liquidation" at bounding box center [291, 216] width 130 height 17
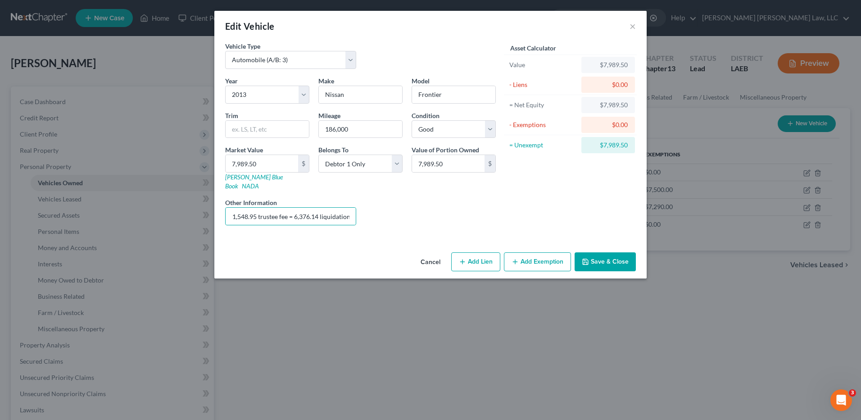
click at [611, 252] on button "Save & Close" at bounding box center [605, 261] width 61 height 19
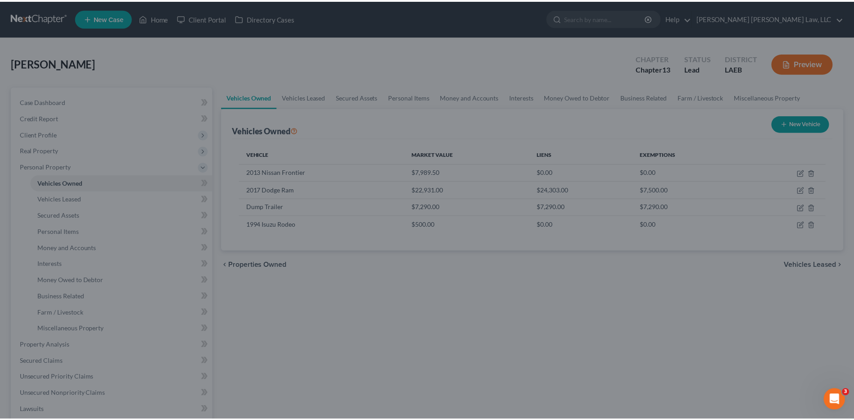
scroll to position [0, 0]
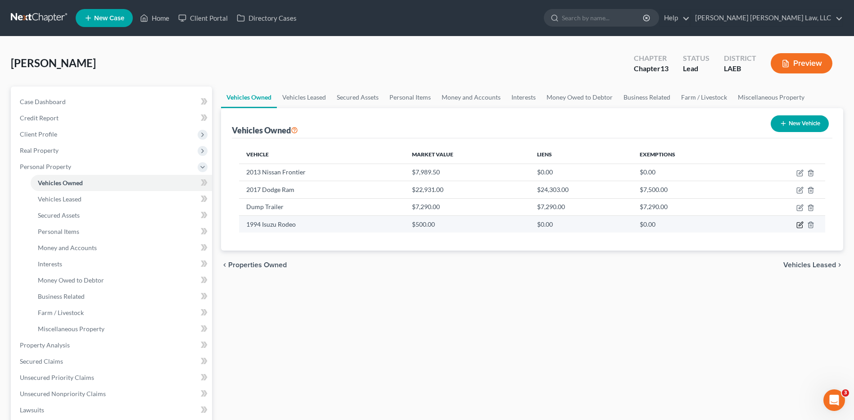
click at [799, 223] on icon "button" at bounding box center [800, 224] width 7 height 7
select select "0"
select select "32"
select select "3"
select select "0"
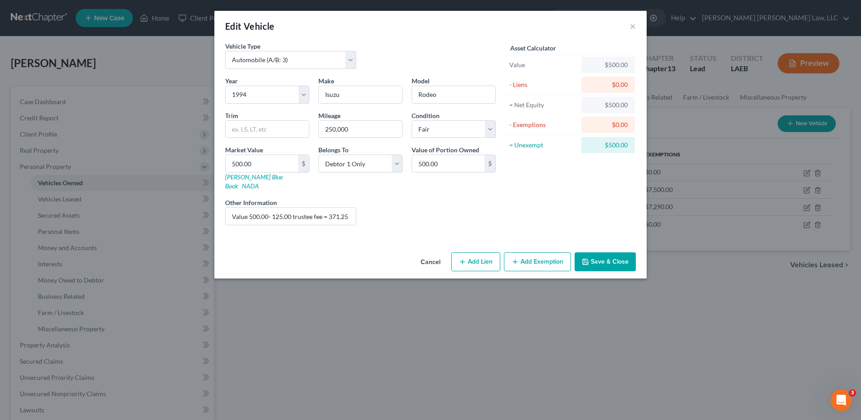
click at [609, 258] on button "Save & Close" at bounding box center [605, 261] width 61 height 19
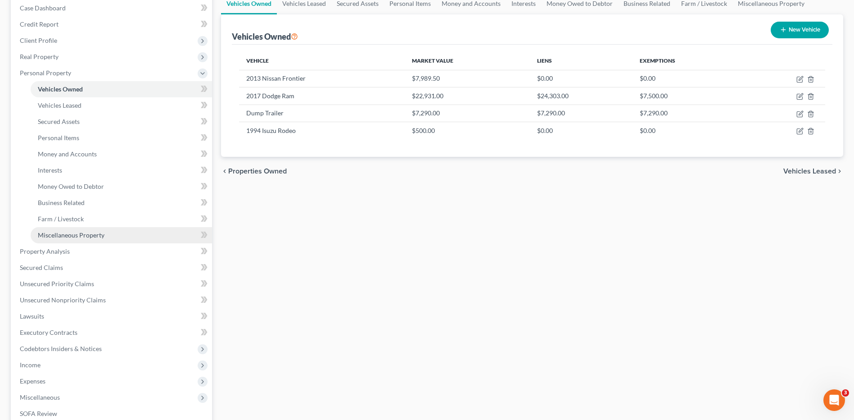
scroll to position [225, 0]
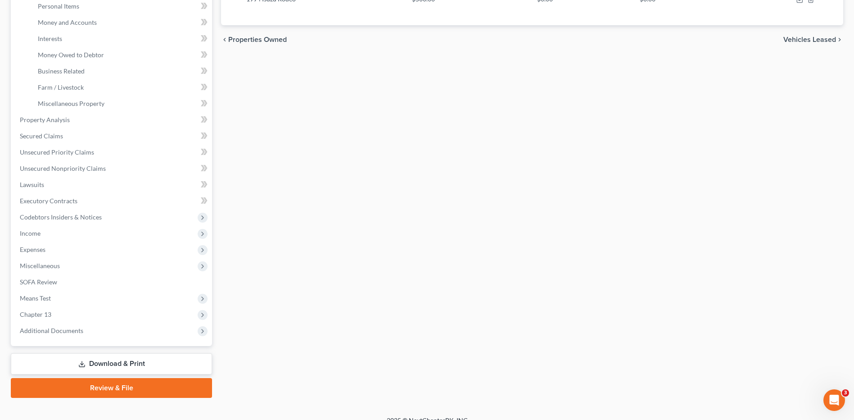
click at [103, 361] on link "Download & Print" at bounding box center [111, 363] width 201 height 21
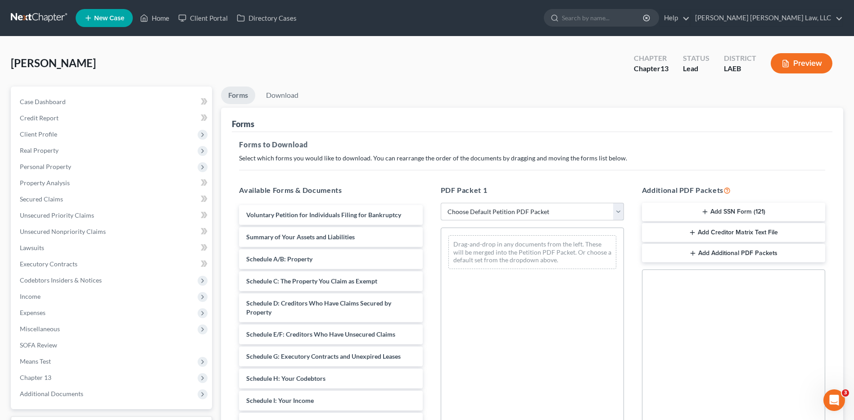
click at [463, 213] on select "Choose Default Petition PDF Packet Complete Bankruptcy Petition (all forms and …" at bounding box center [532, 212] width 183 height 18
select select "0"
click at [441, 203] on select "Choose Default Petition PDF Packet Complete Bankruptcy Petition (all forms and …" at bounding box center [532, 212] width 183 height 18
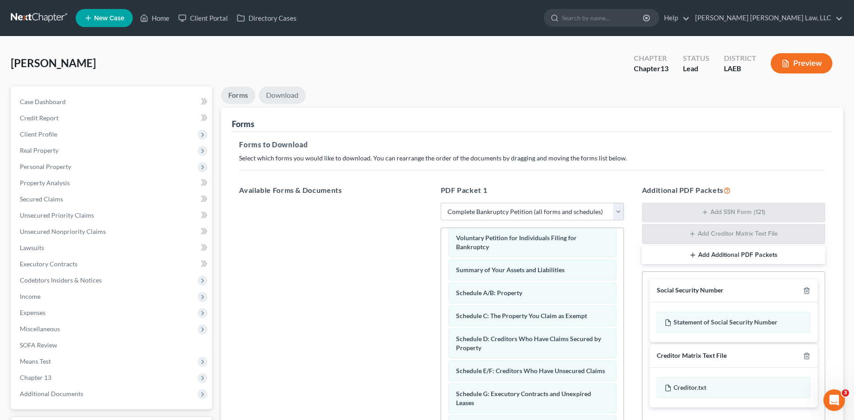
click at [293, 95] on link "Download" at bounding box center [282, 95] width 47 height 18
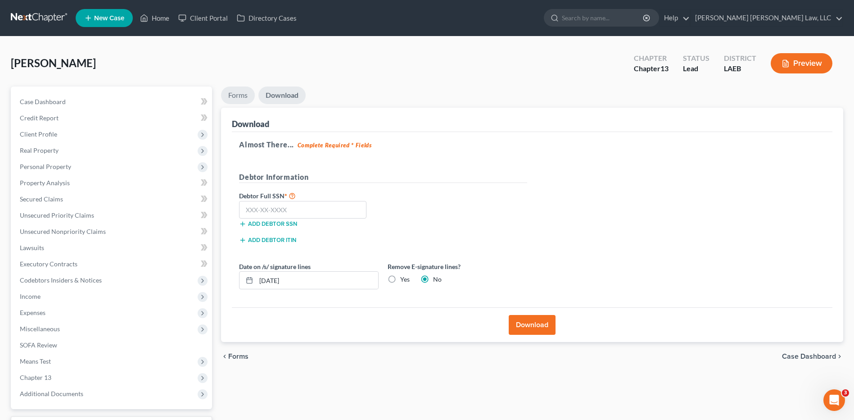
click at [236, 94] on link "Forms" at bounding box center [238, 95] width 34 height 18
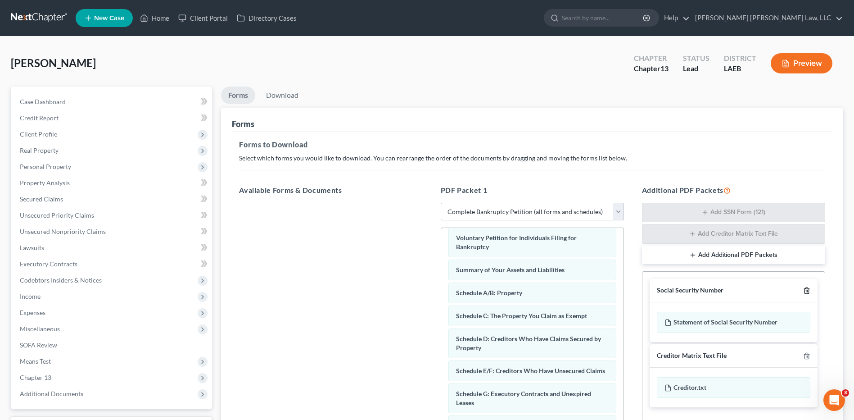
click at [805, 292] on icon "button" at bounding box center [807, 291] width 4 height 6
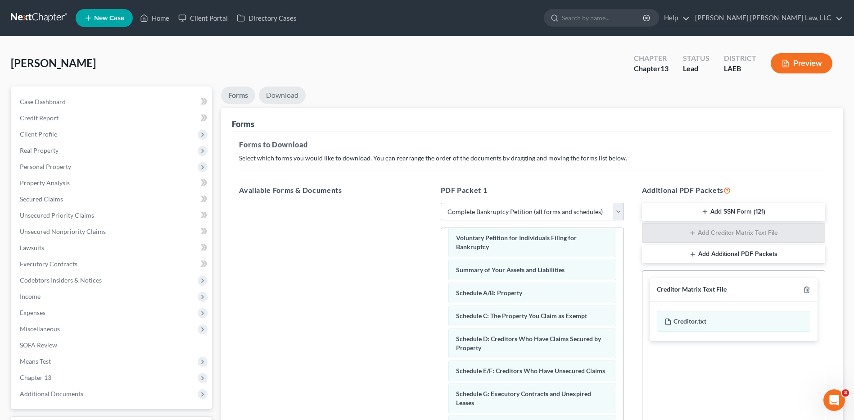
click at [290, 94] on link "Download" at bounding box center [282, 95] width 47 height 18
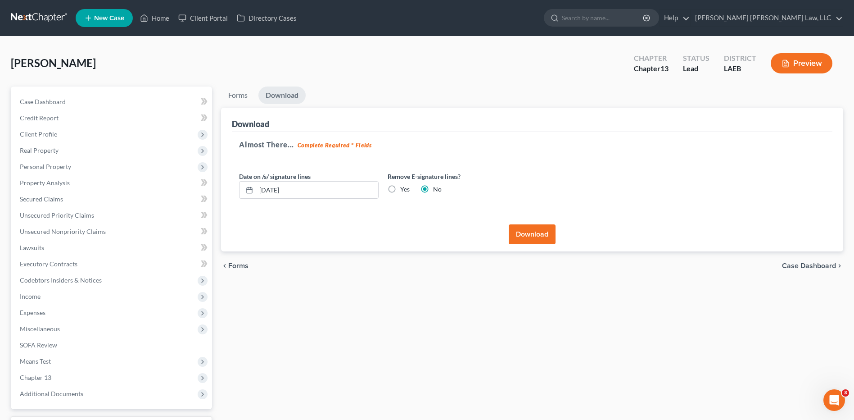
click at [528, 238] on button "Download" at bounding box center [532, 234] width 47 height 20
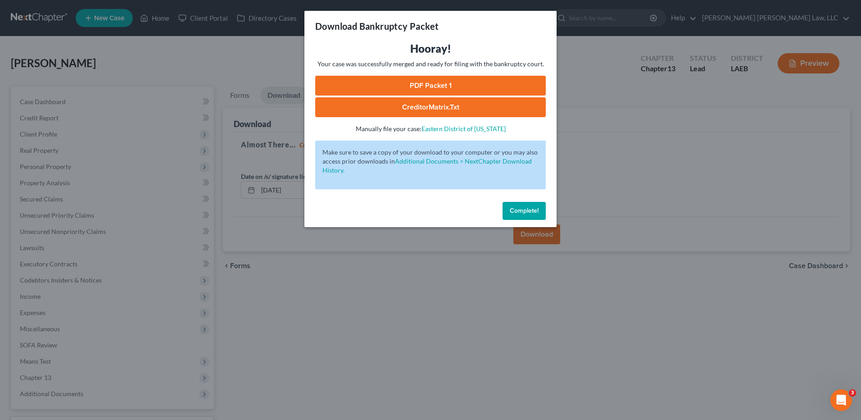
drag, startPoint x: 513, startPoint y: 212, endPoint x: 184, endPoint y: 267, distance: 333.7
click at [513, 212] on span "Complete!" at bounding box center [524, 211] width 29 height 8
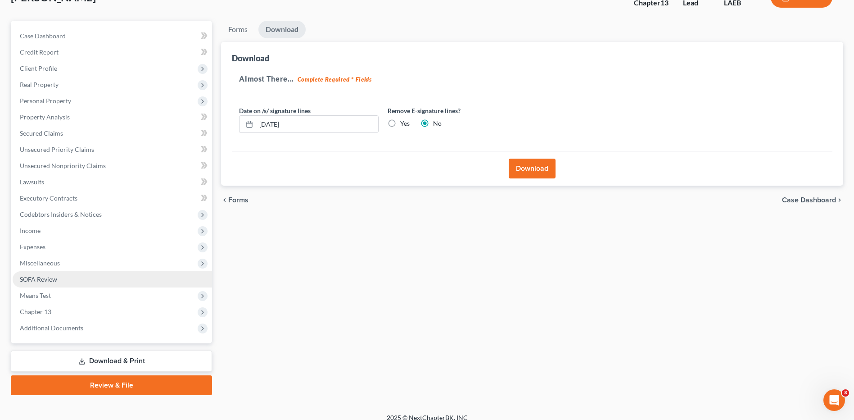
scroll to position [75, 0]
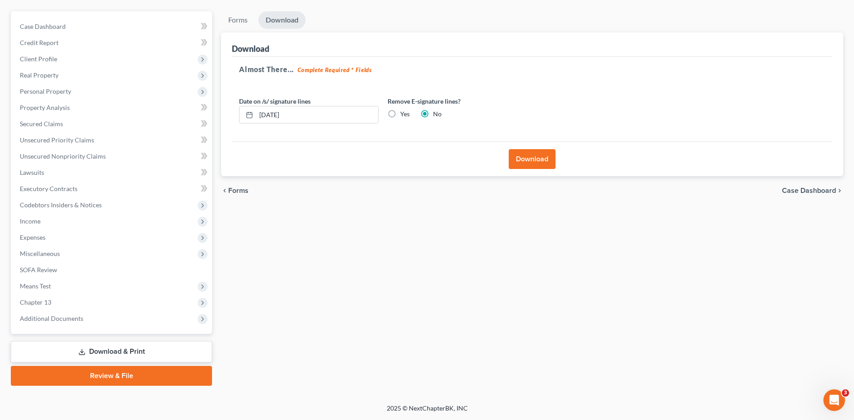
click at [107, 351] on link "Download & Print" at bounding box center [111, 351] width 201 height 21
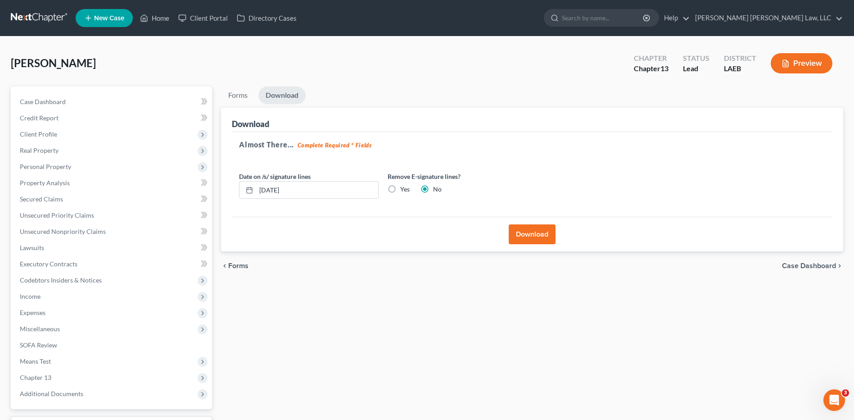
click at [531, 229] on button "Download" at bounding box center [532, 234] width 47 height 20
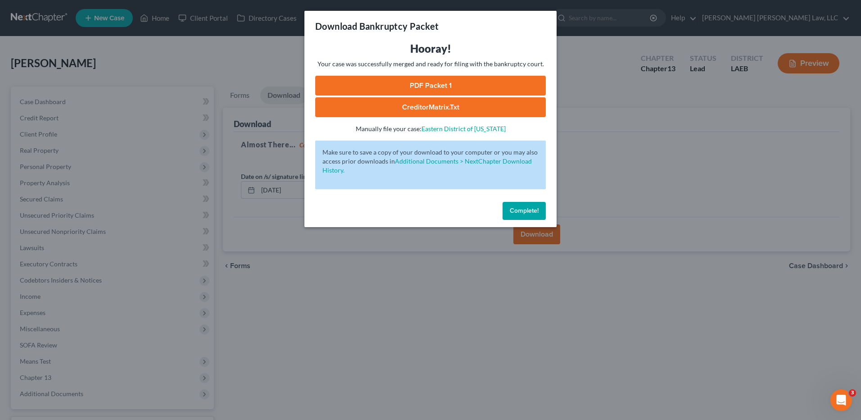
click at [433, 89] on link "PDF Packet 1" at bounding box center [430, 86] width 231 height 20
click at [525, 210] on span "Complete!" at bounding box center [524, 211] width 29 height 8
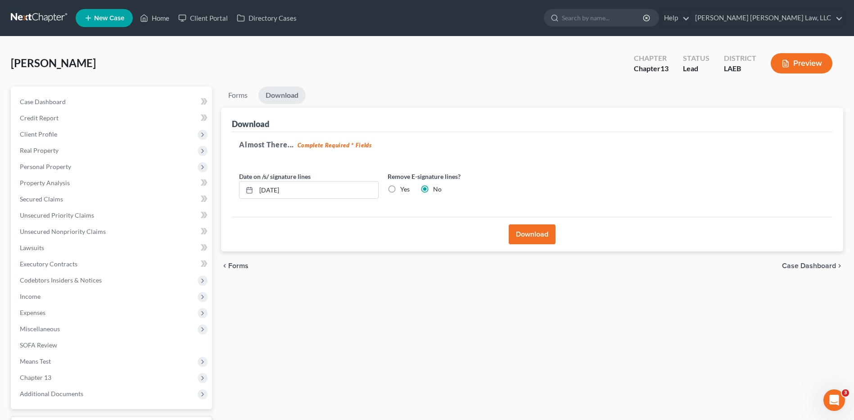
click at [30, 17] on link at bounding box center [40, 18] width 58 height 16
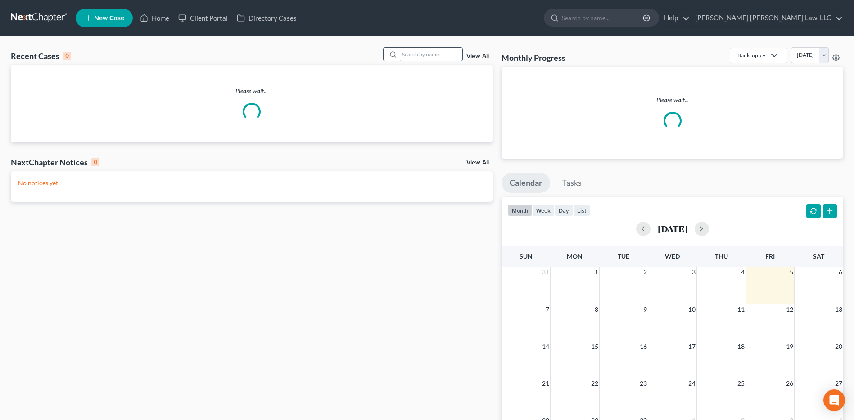
click at [414, 52] on input "search" at bounding box center [430, 54] width 63 height 13
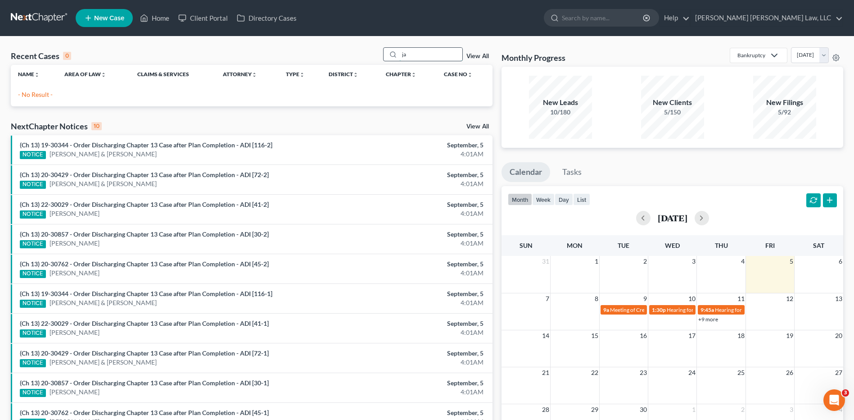
type input "j"
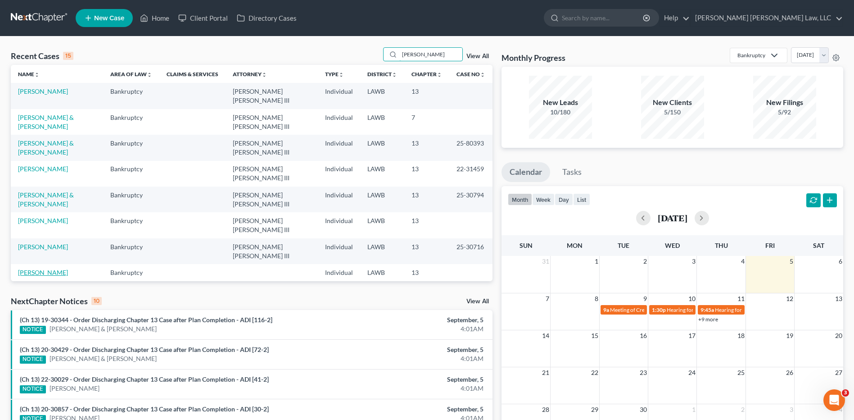
type input "johnson"
click at [49, 271] on link "Johnson, Yolanda" at bounding box center [43, 272] width 50 height 8
